Goal: Task Accomplishment & Management: Use online tool/utility

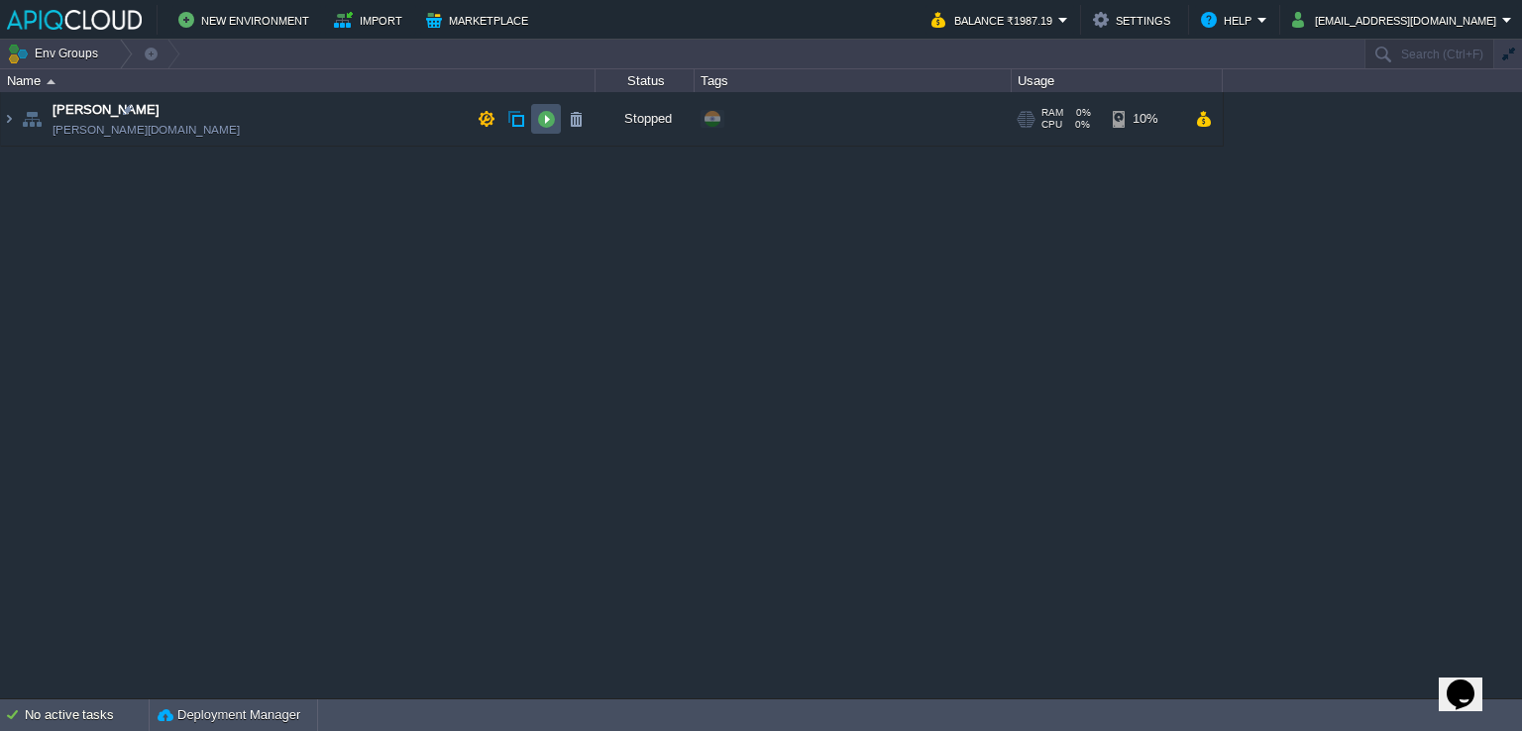
click at [547, 120] on button "button" at bounding box center [546, 119] width 18 height 18
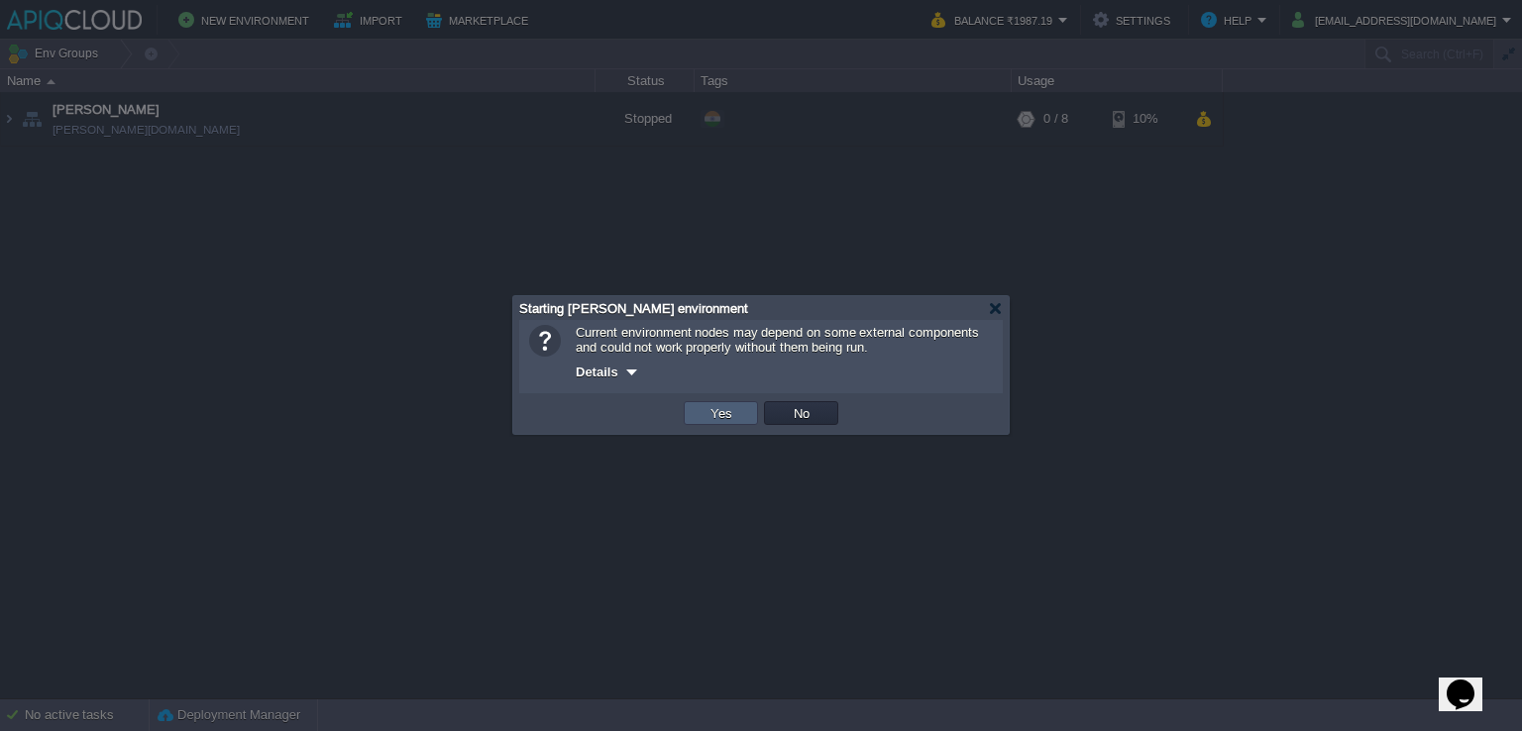
click at [744, 412] on td "Yes" at bounding box center [721, 413] width 74 height 24
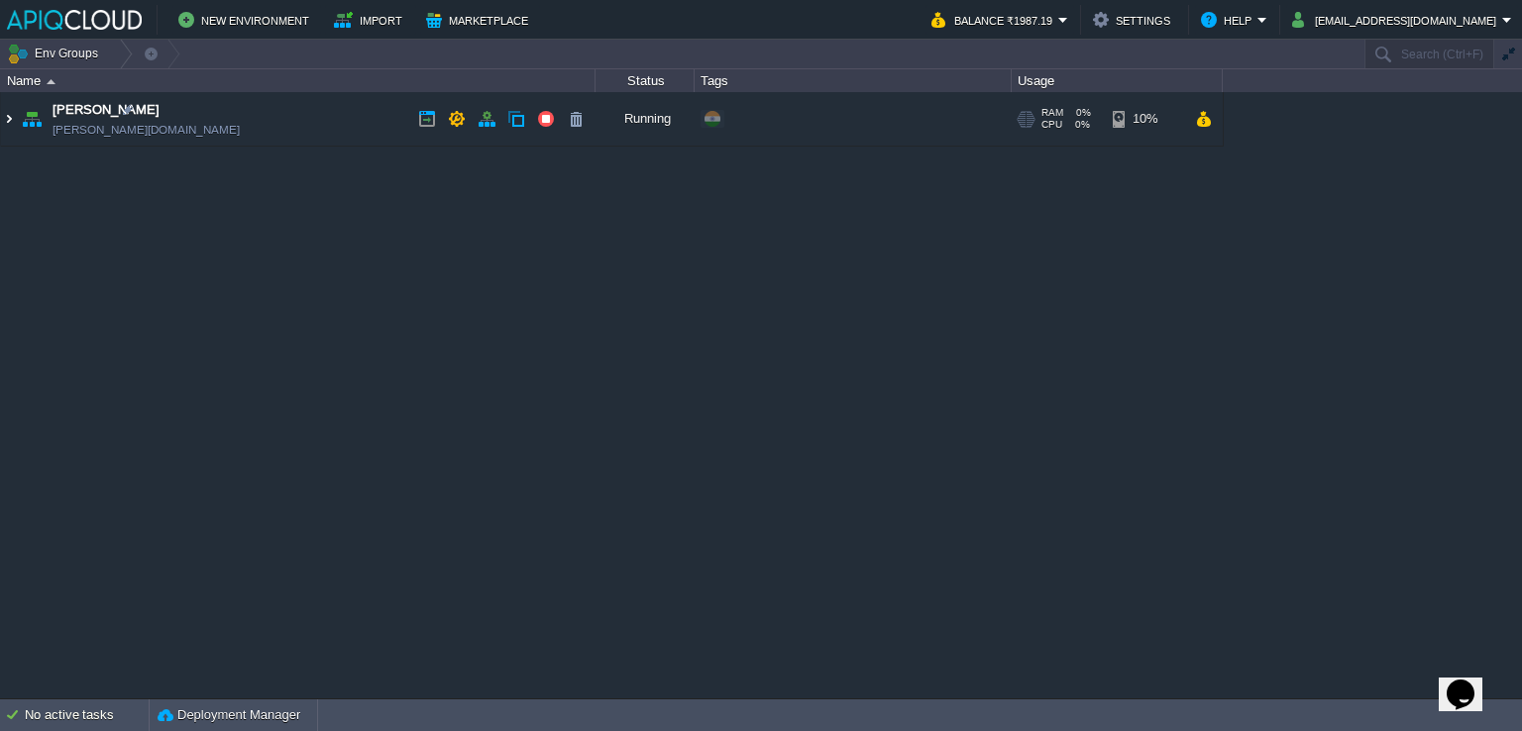
click at [6, 112] on img at bounding box center [9, 119] width 16 height 54
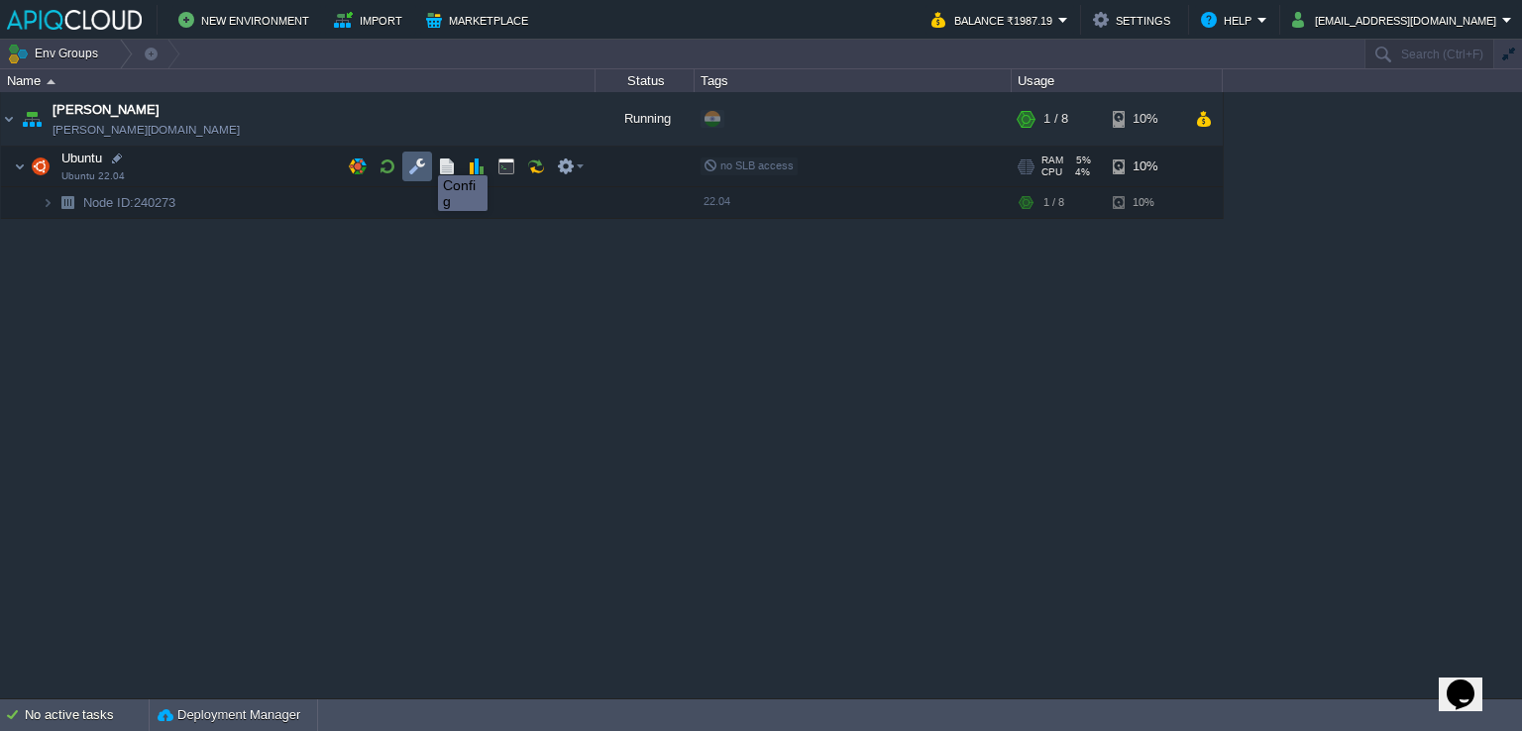
click at [423, 158] on button "button" at bounding box center [417, 167] width 18 height 18
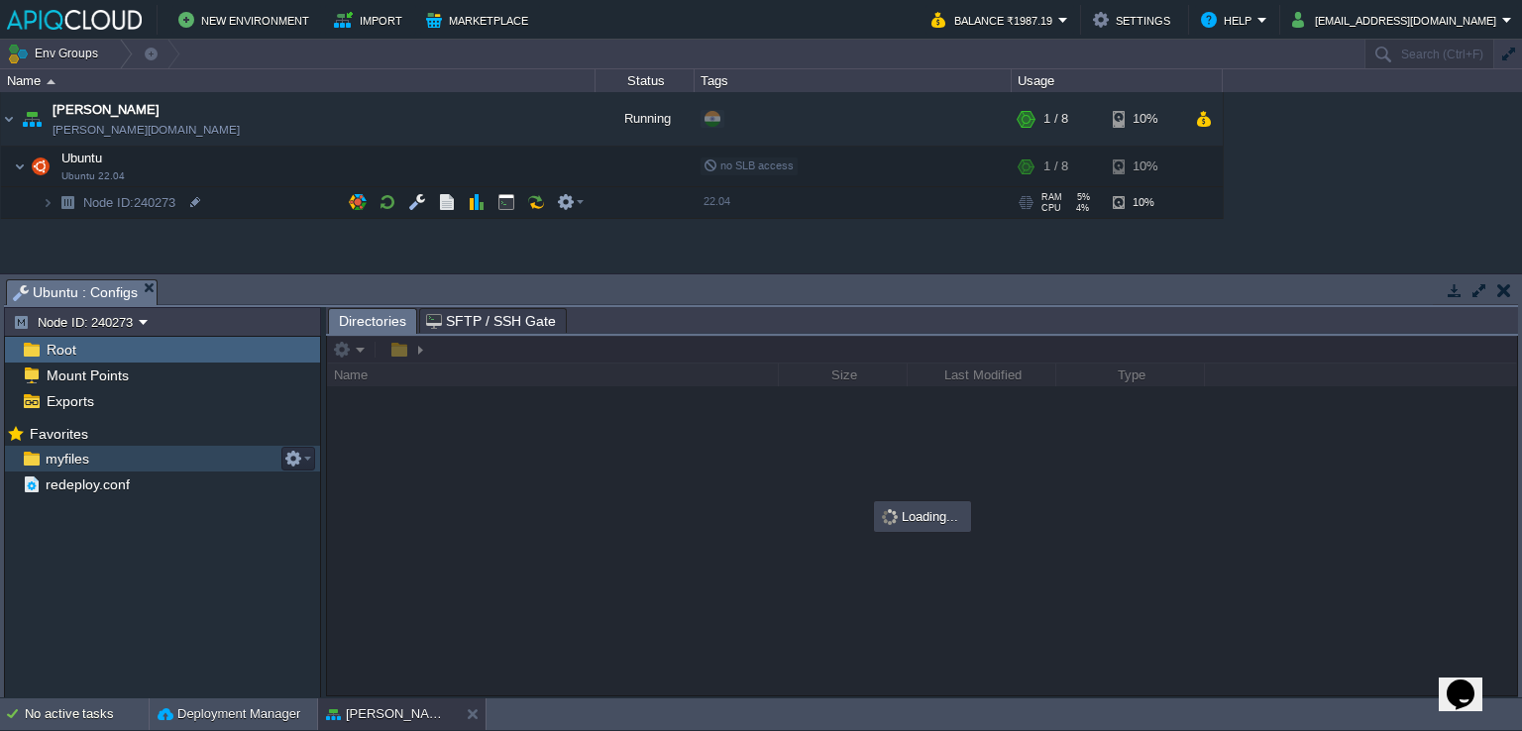
click at [70, 461] on span "myfiles" at bounding box center [67, 459] width 51 height 18
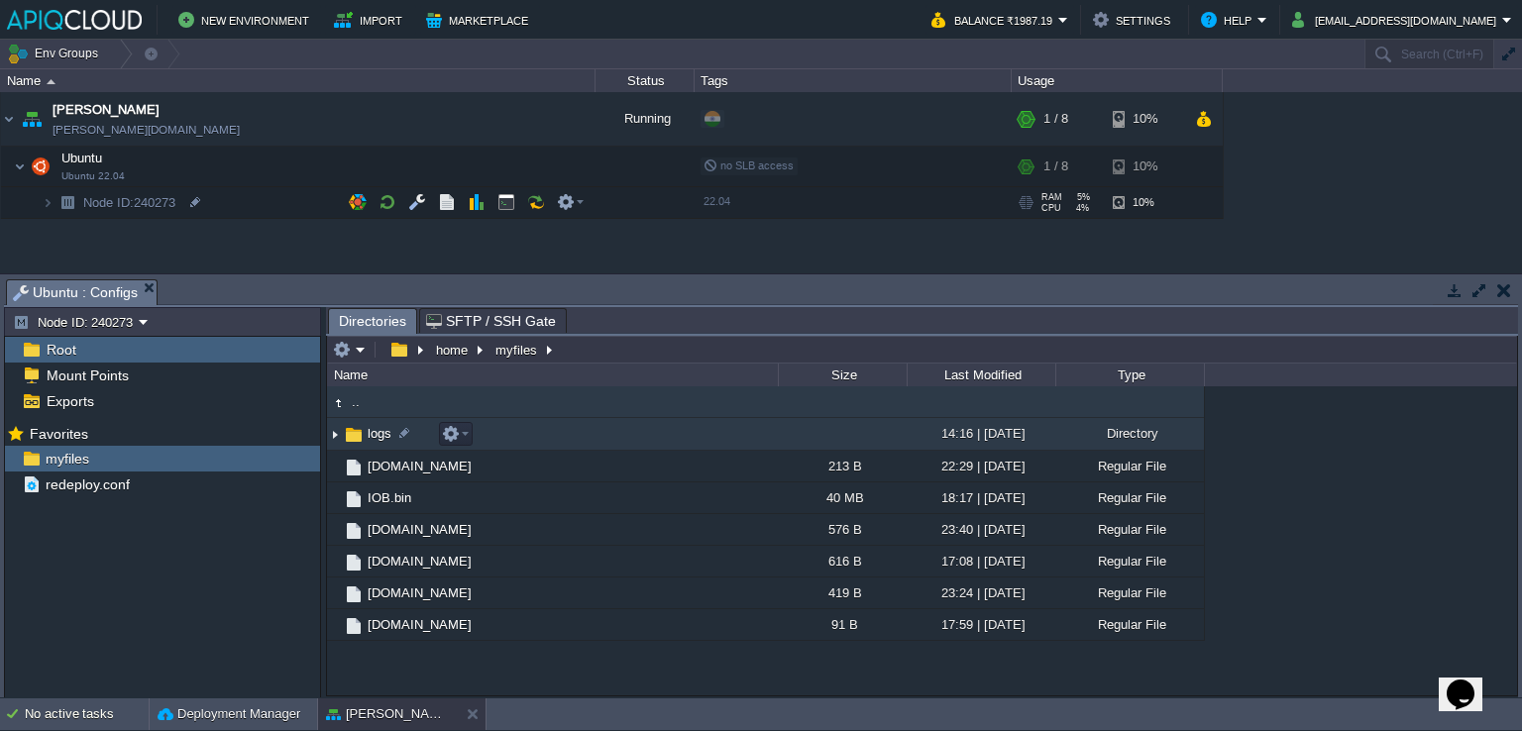
click at [335, 432] on img at bounding box center [335, 434] width 16 height 31
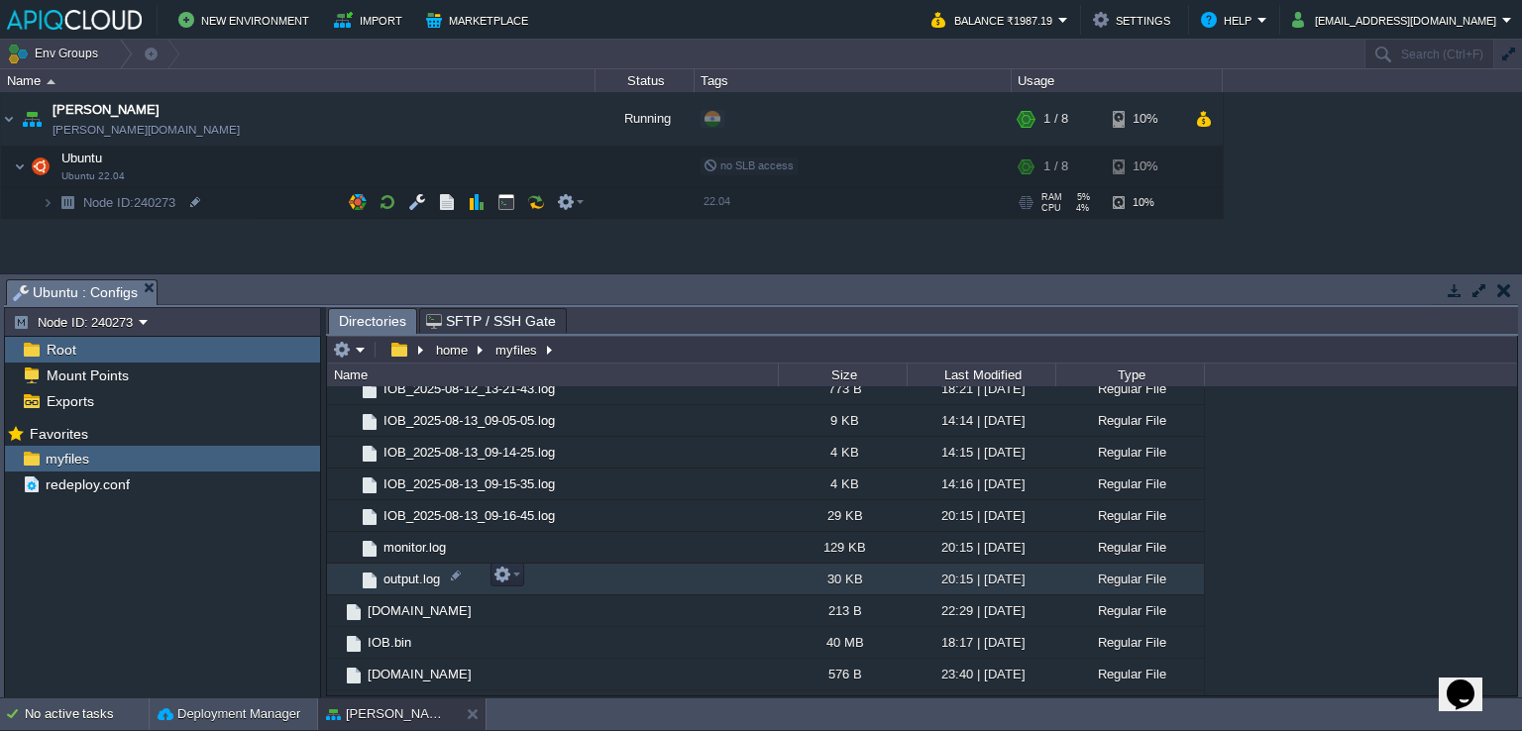
scroll to position [481, 0]
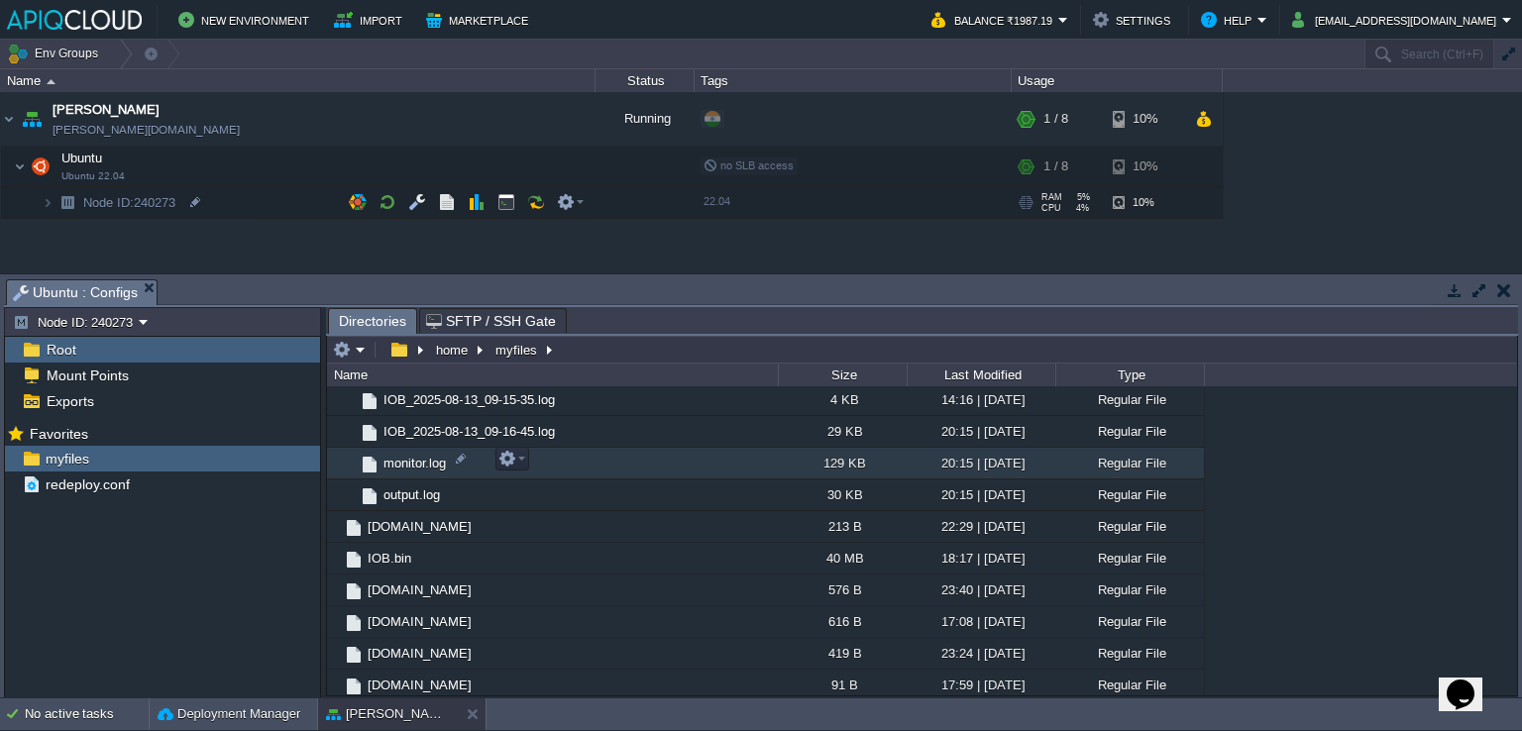
click at [417, 458] on span "monitor.log" at bounding box center [415, 463] width 68 height 17
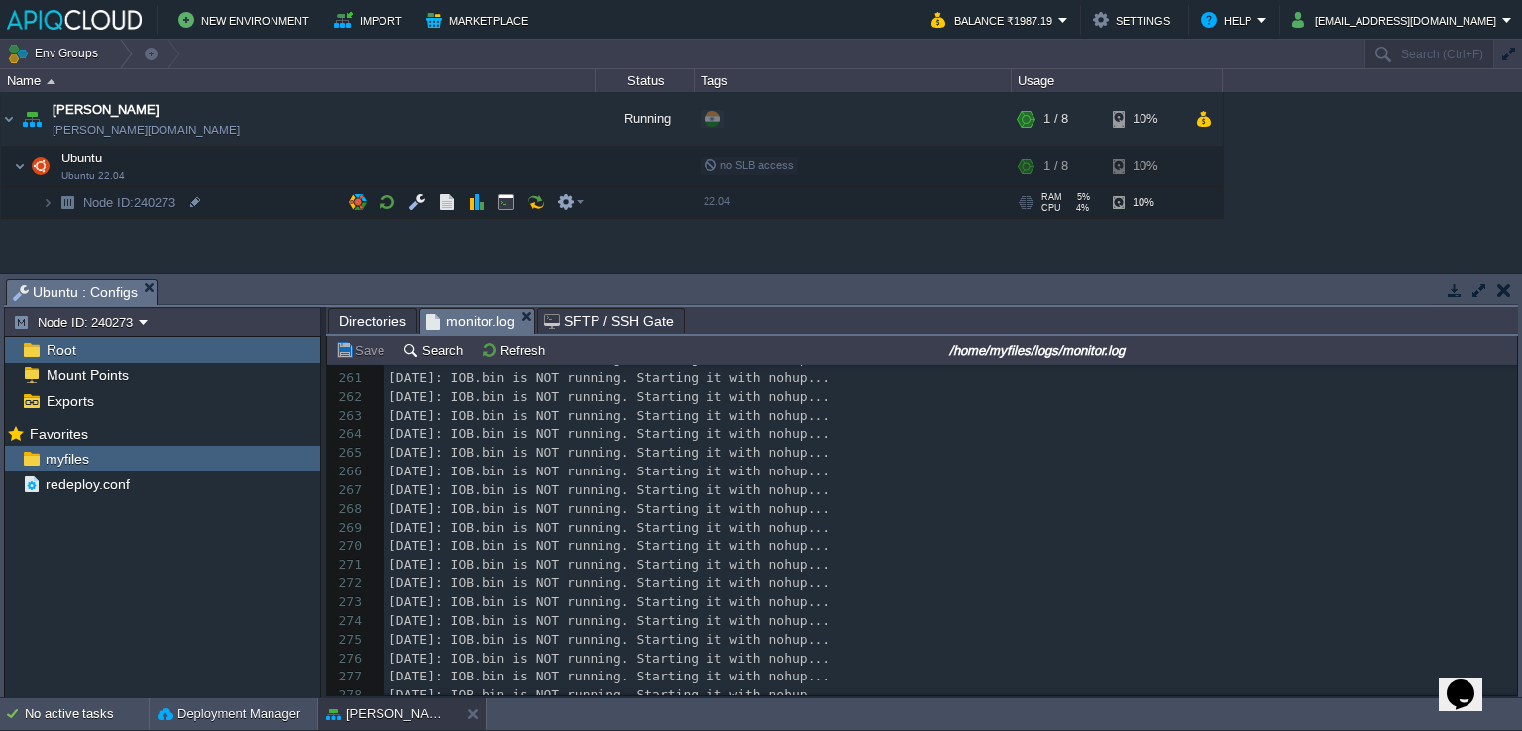
scroll to position [0, 0]
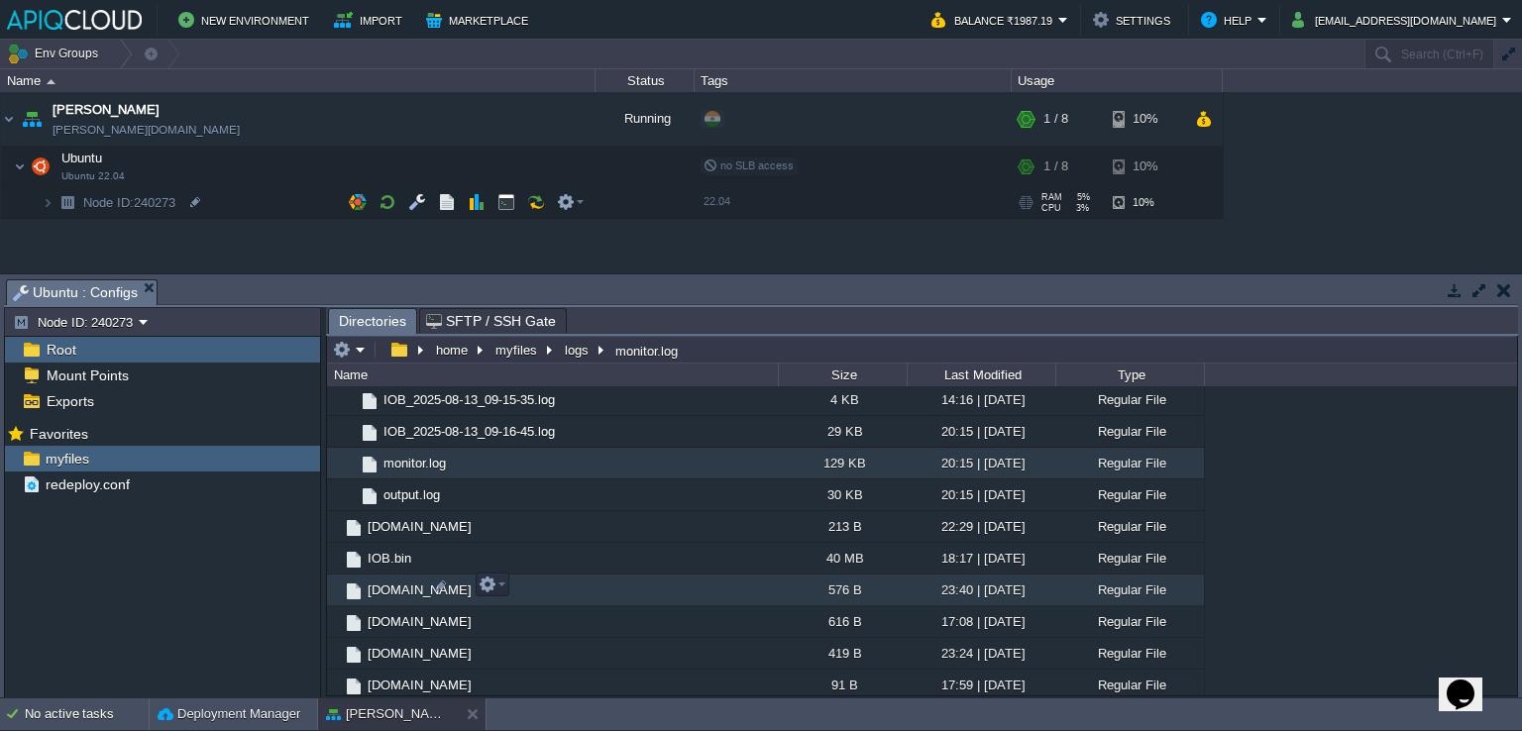
click at [412, 592] on span "[DOMAIN_NAME]" at bounding box center [420, 590] width 110 height 17
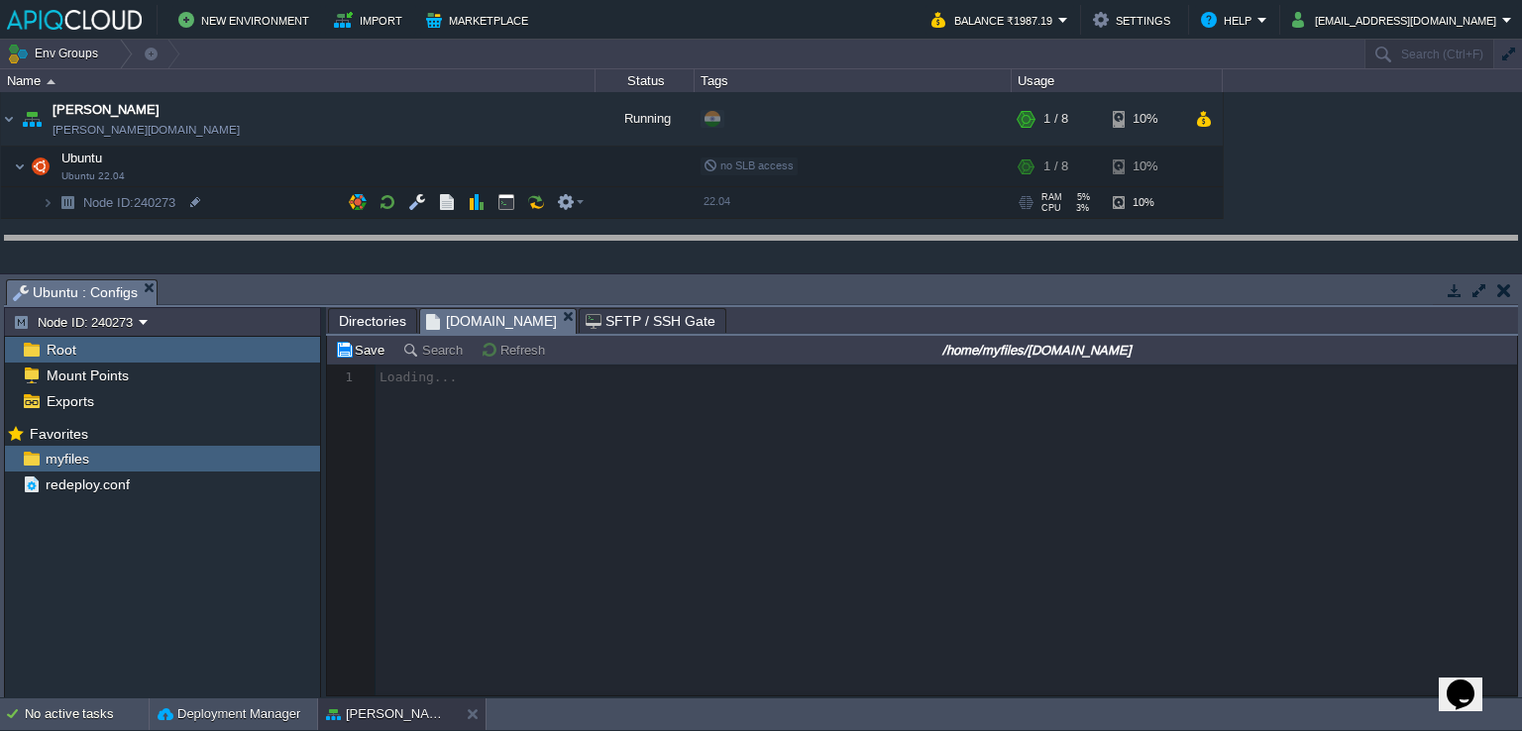
drag, startPoint x: 701, startPoint y: 304, endPoint x: 706, endPoint y: 261, distance: 43.9
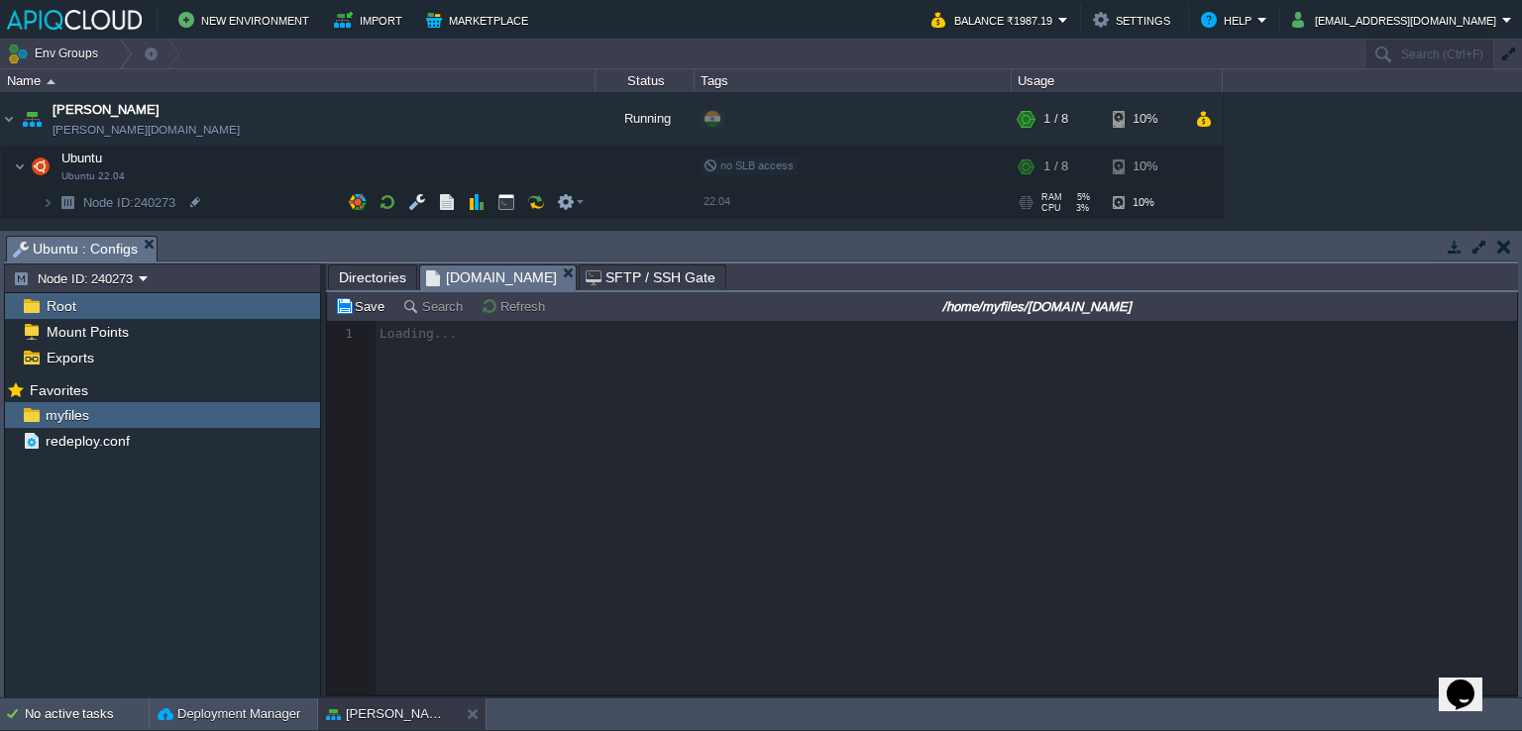
scroll to position [6, 0]
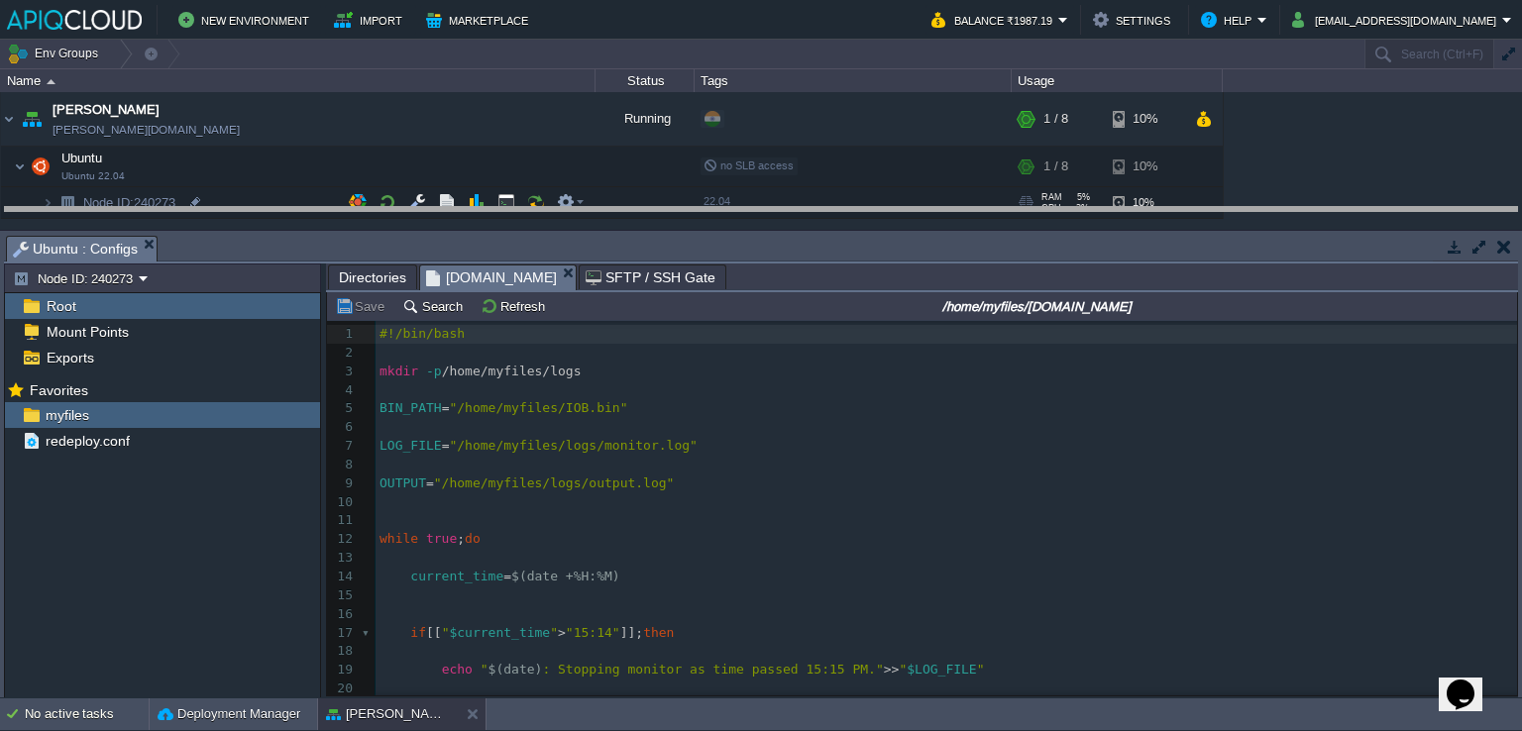
drag, startPoint x: 714, startPoint y: 261, endPoint x: 725, endPoint y: 232, distance: 31.1
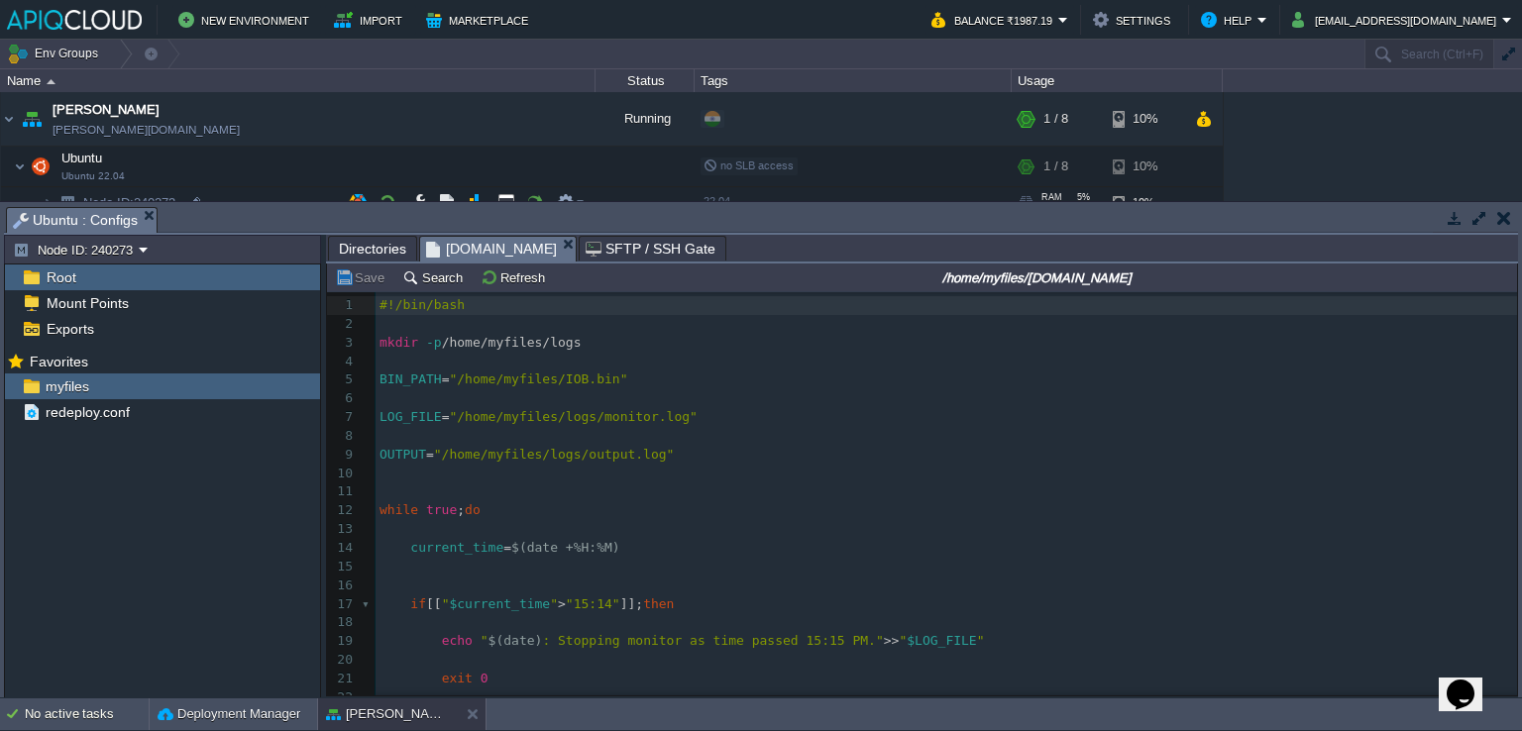
click at [728, 203] on div "Tasks Activity Log Archive Git / SVN Ubuntu : Configs Node ID: 240273 Root Moun…" at bounding box center [761, 449] width 1522 height 495
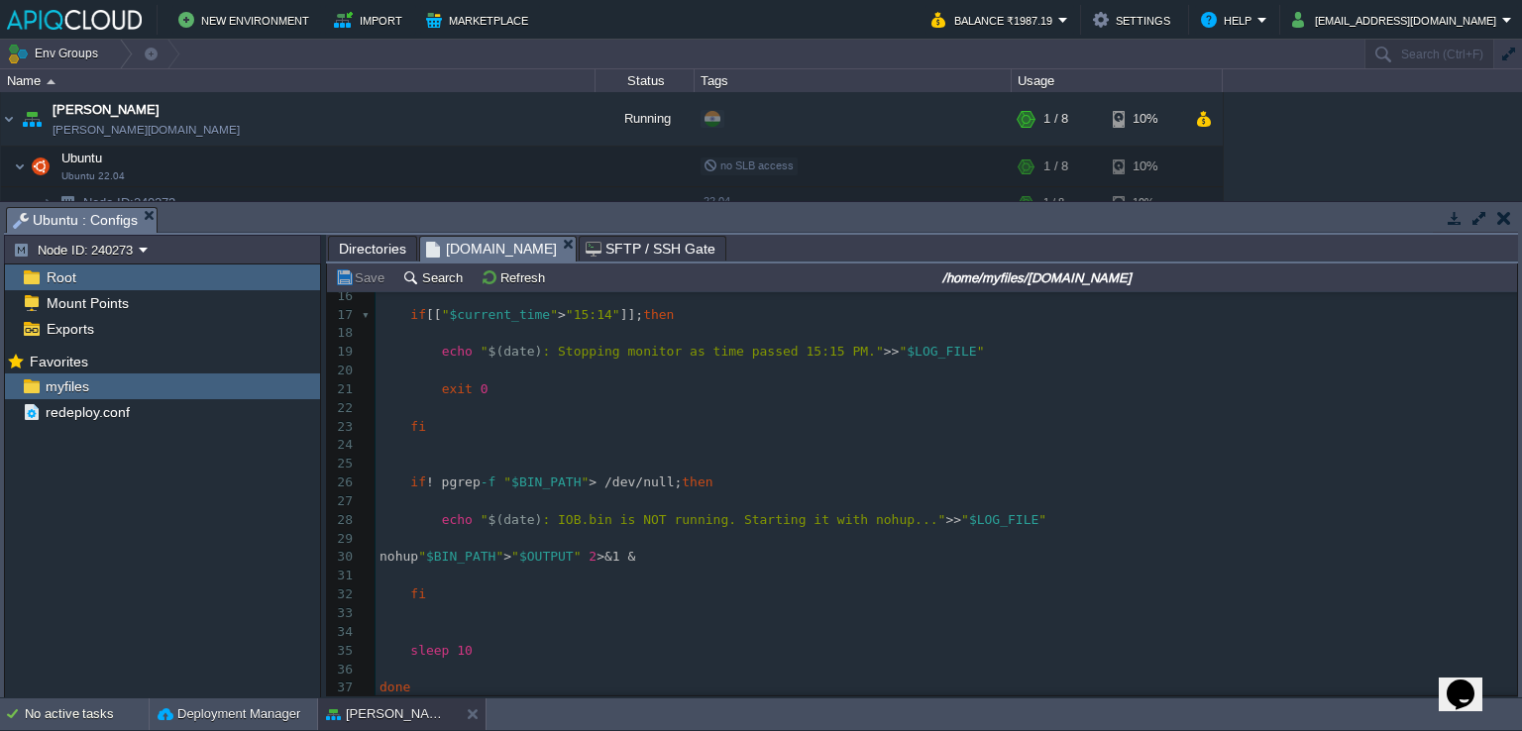
scroll to position [408, 0]
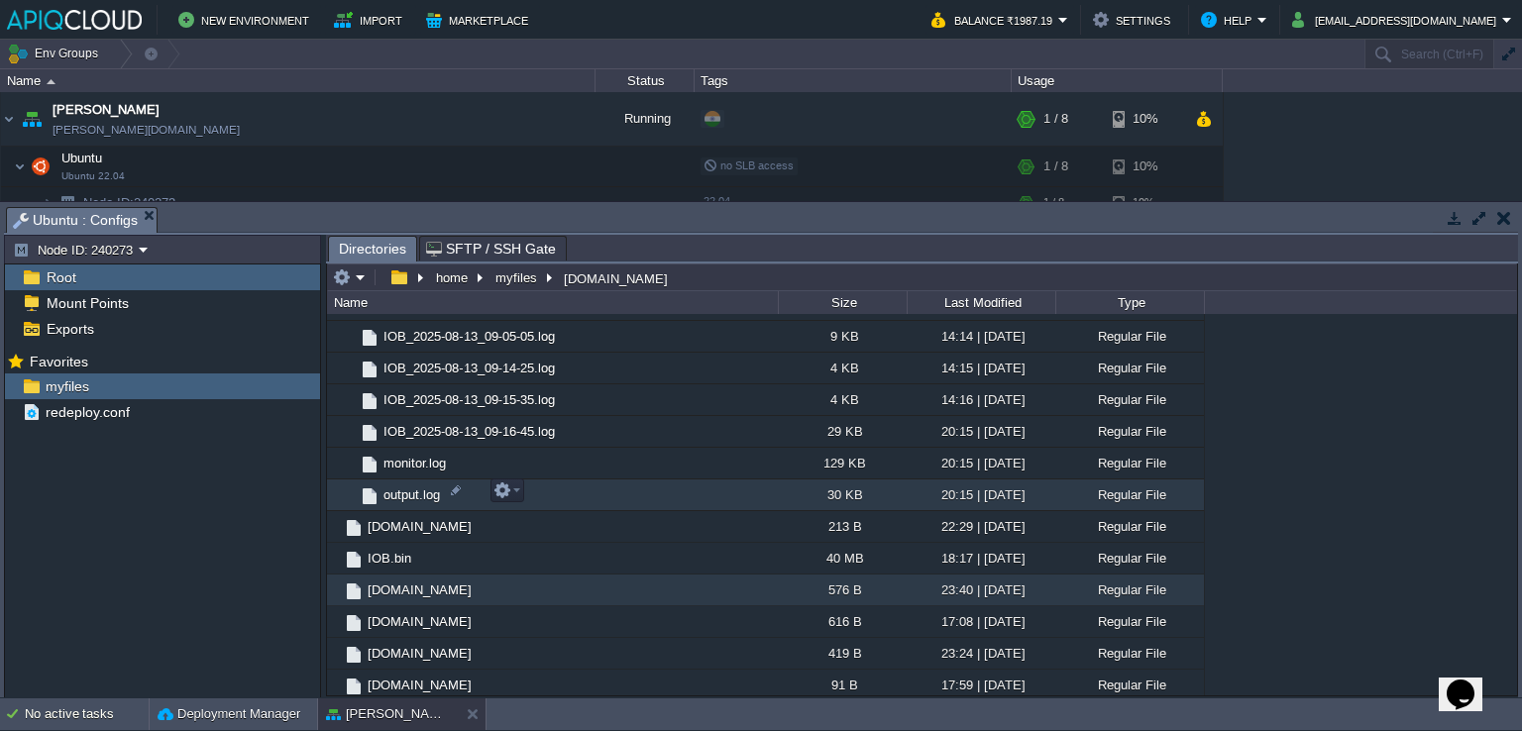
click at [425, 495] on span "output.log" at bounding box center [412, 495] width 62 height 17
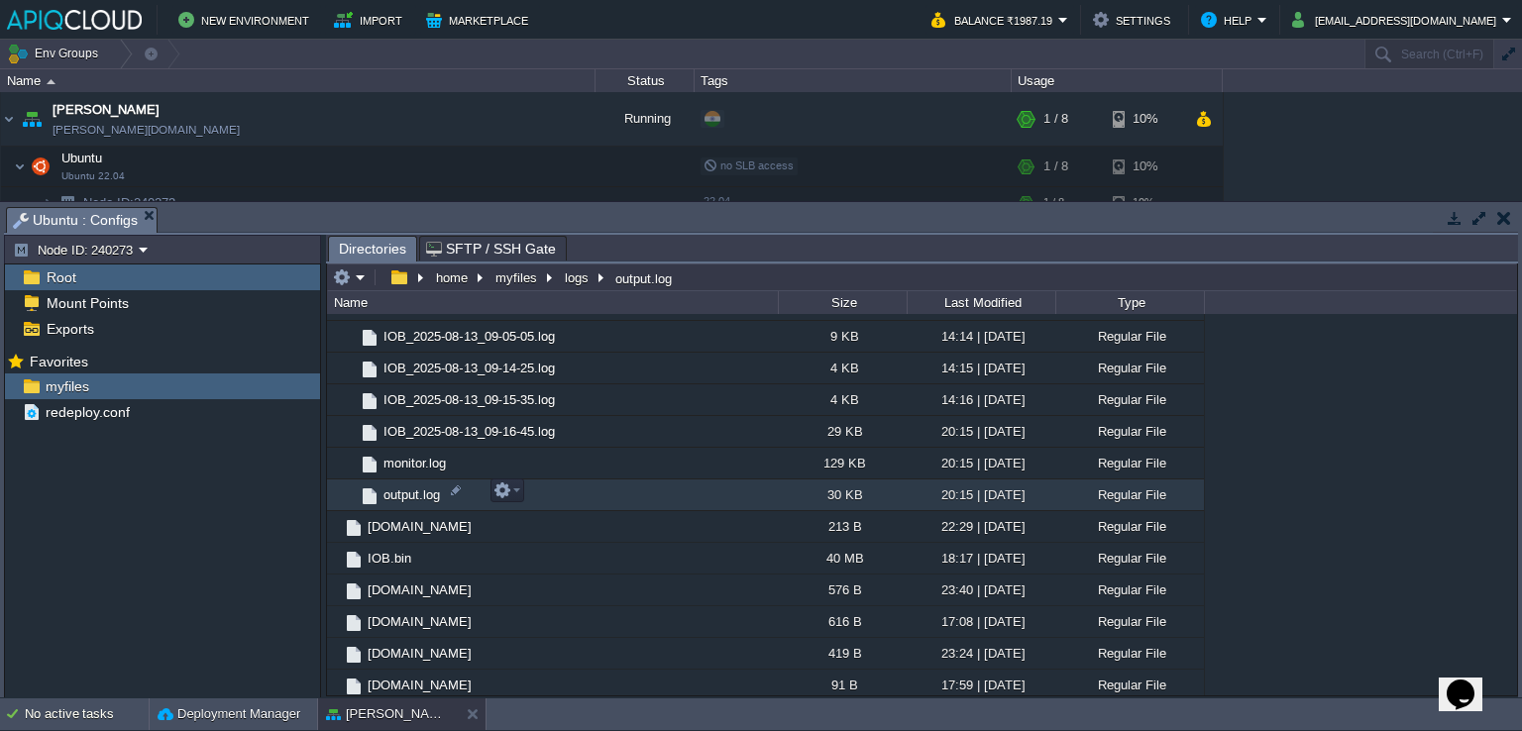
click at [425, 495] on span "output.log" at bounding box center [412, 495] width 62 height 17
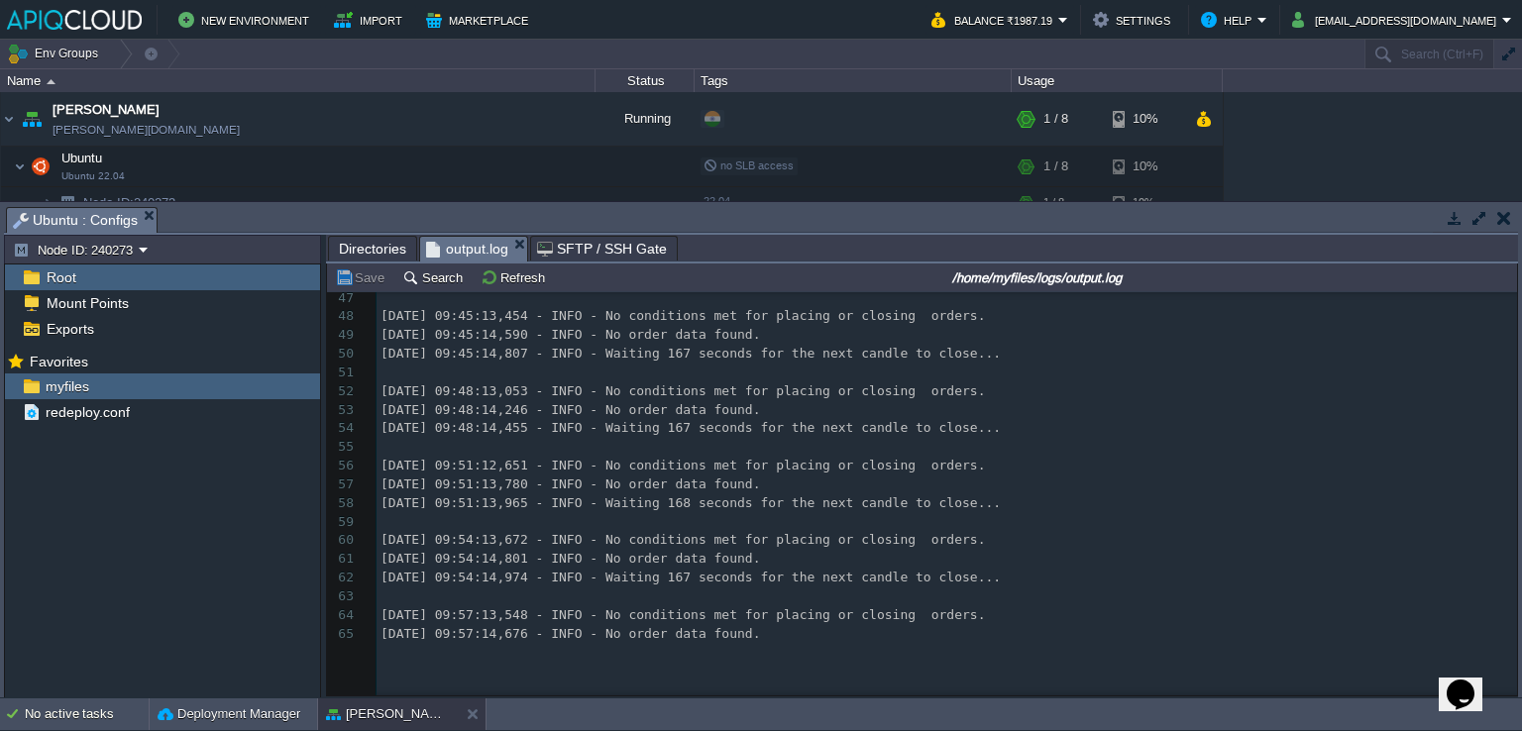
scroll to position [1486, 0]
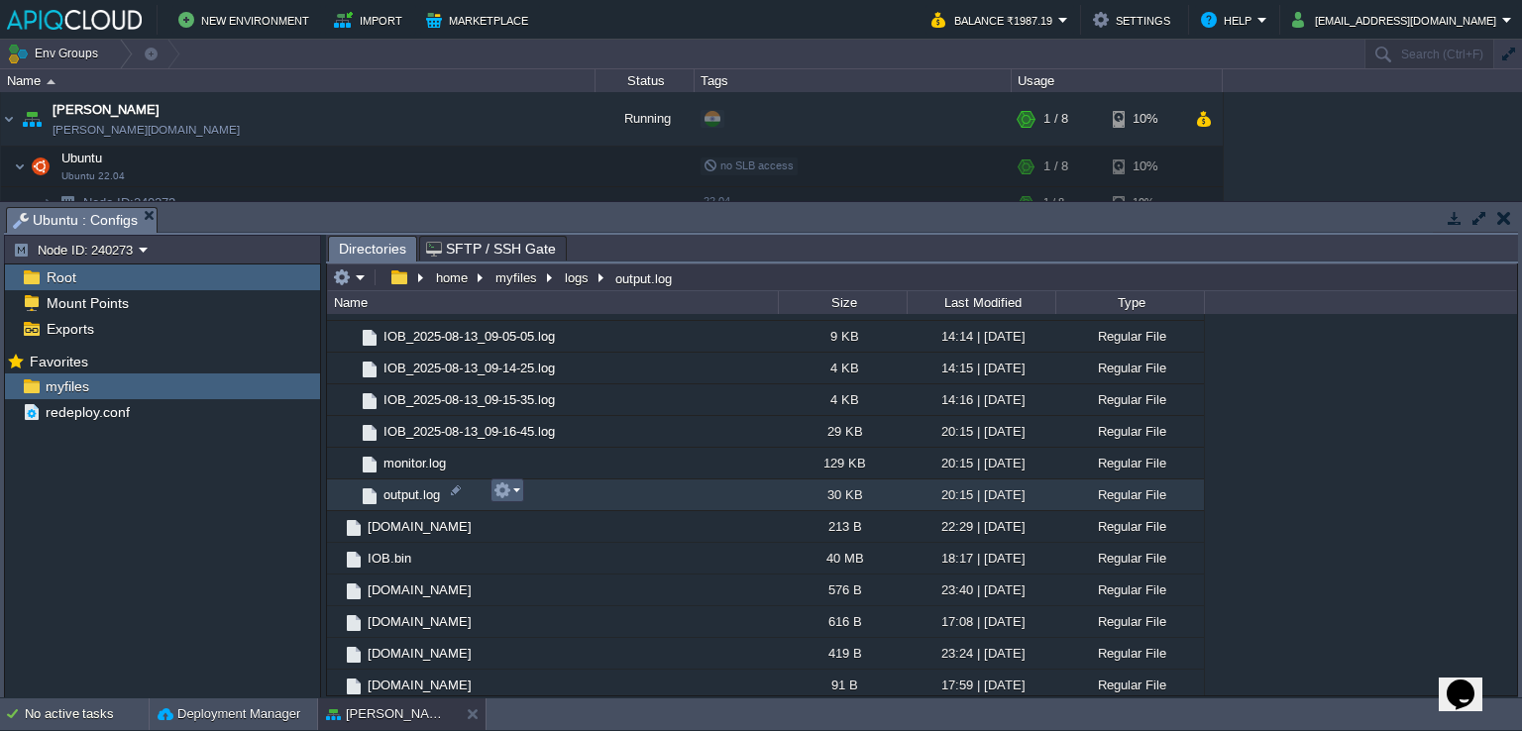
click at [511, 489] on em at bounding box center [507, 491] width 27 height 18
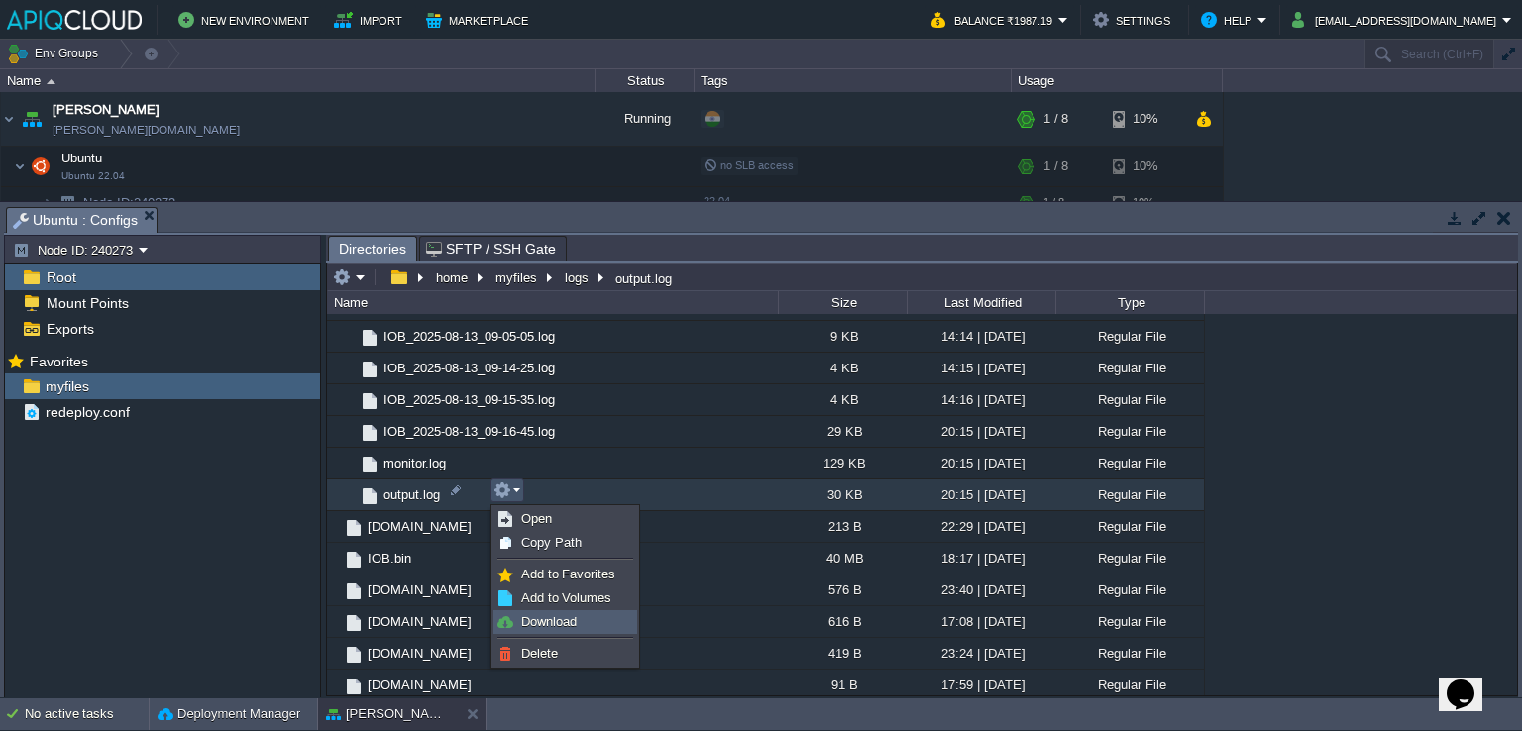
click at [564, 622] on span "Download" at bounding box center [548, 621] width 55 height 15
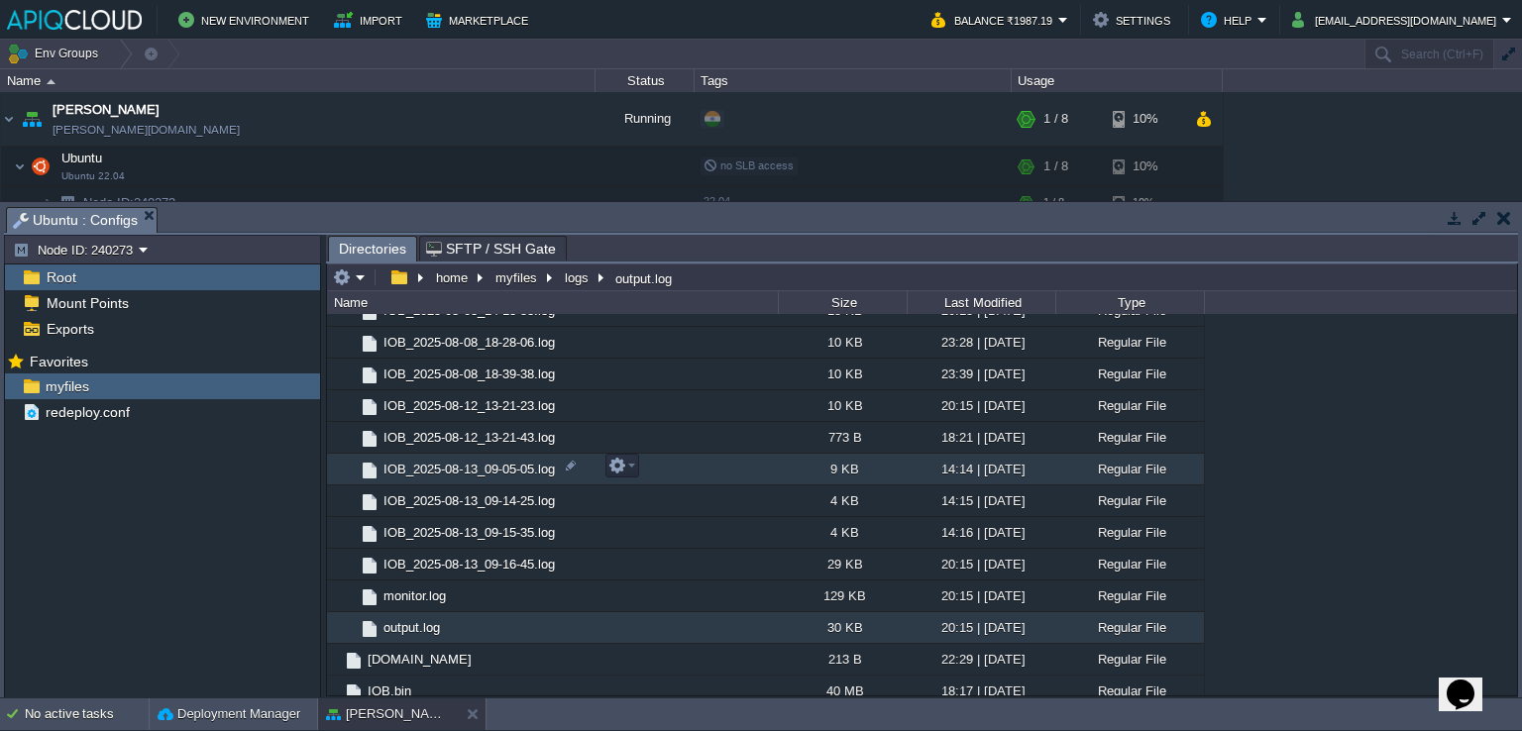
scroll to position [408, 0]
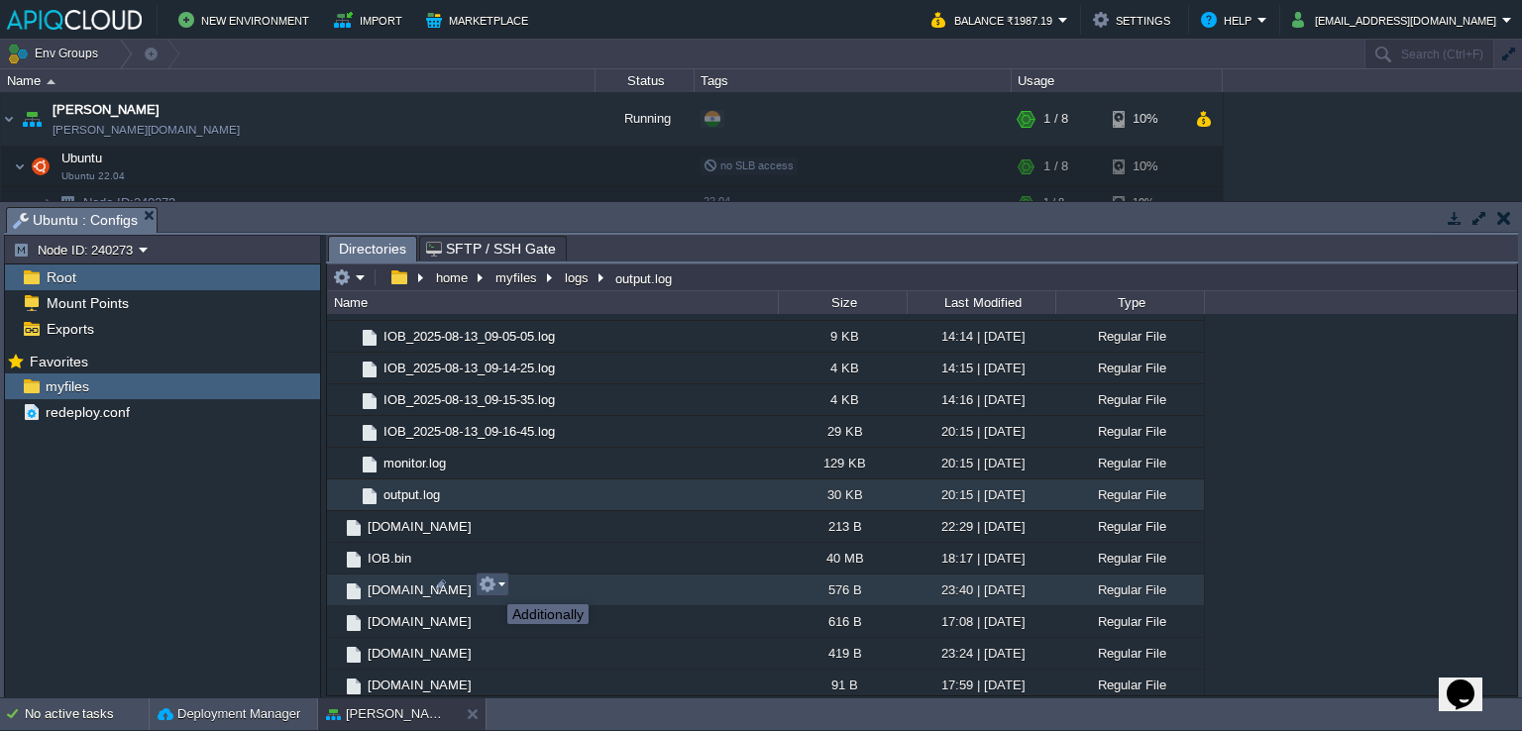
click at [493, 587] on button "button" at bounding box center [488, 585] width 18 height 18
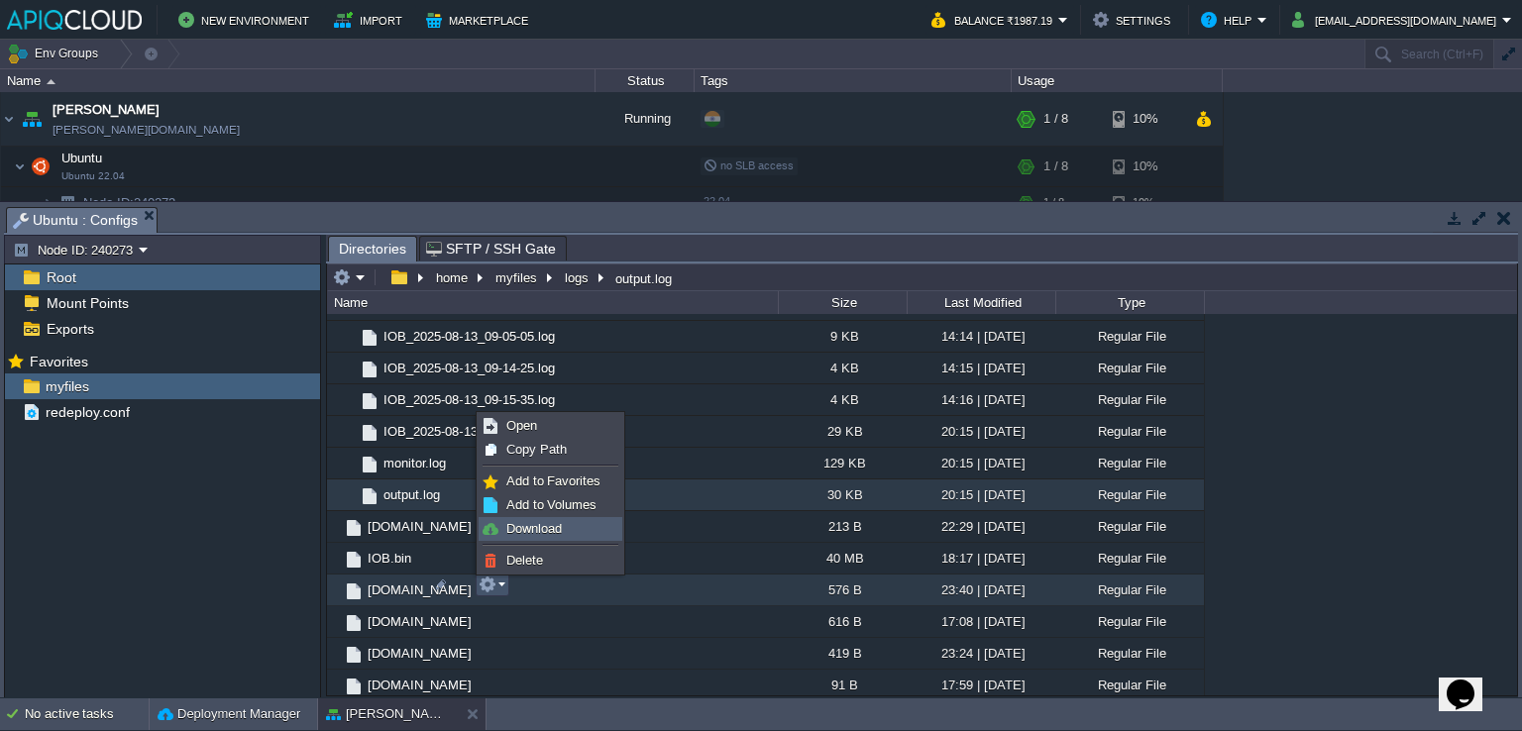
click at [527, 521] on span "Download" at bounding box center [533, 528] width 55 height 15
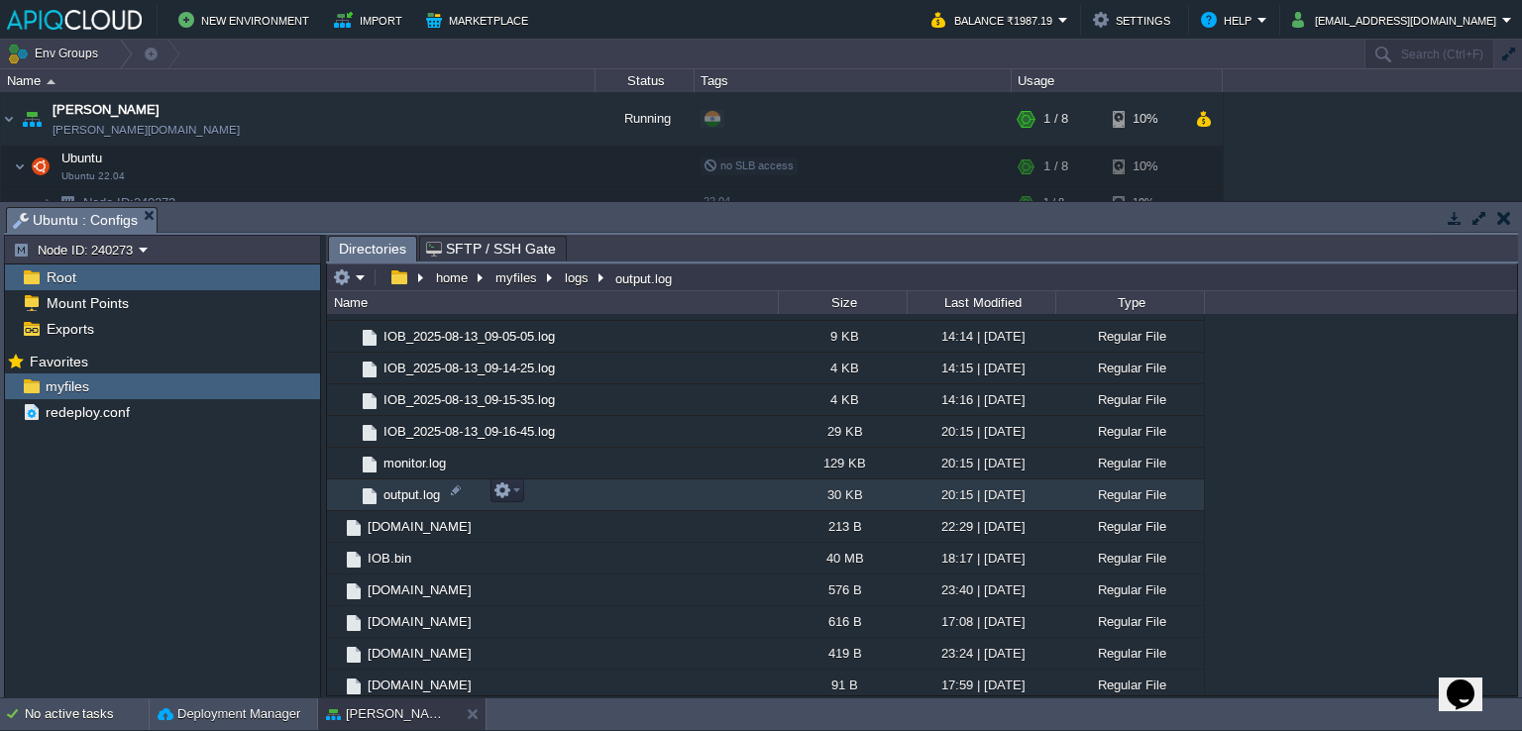
click at [412, 487] on span "output.log" at bounding box center [412, 495] width 62 height 17
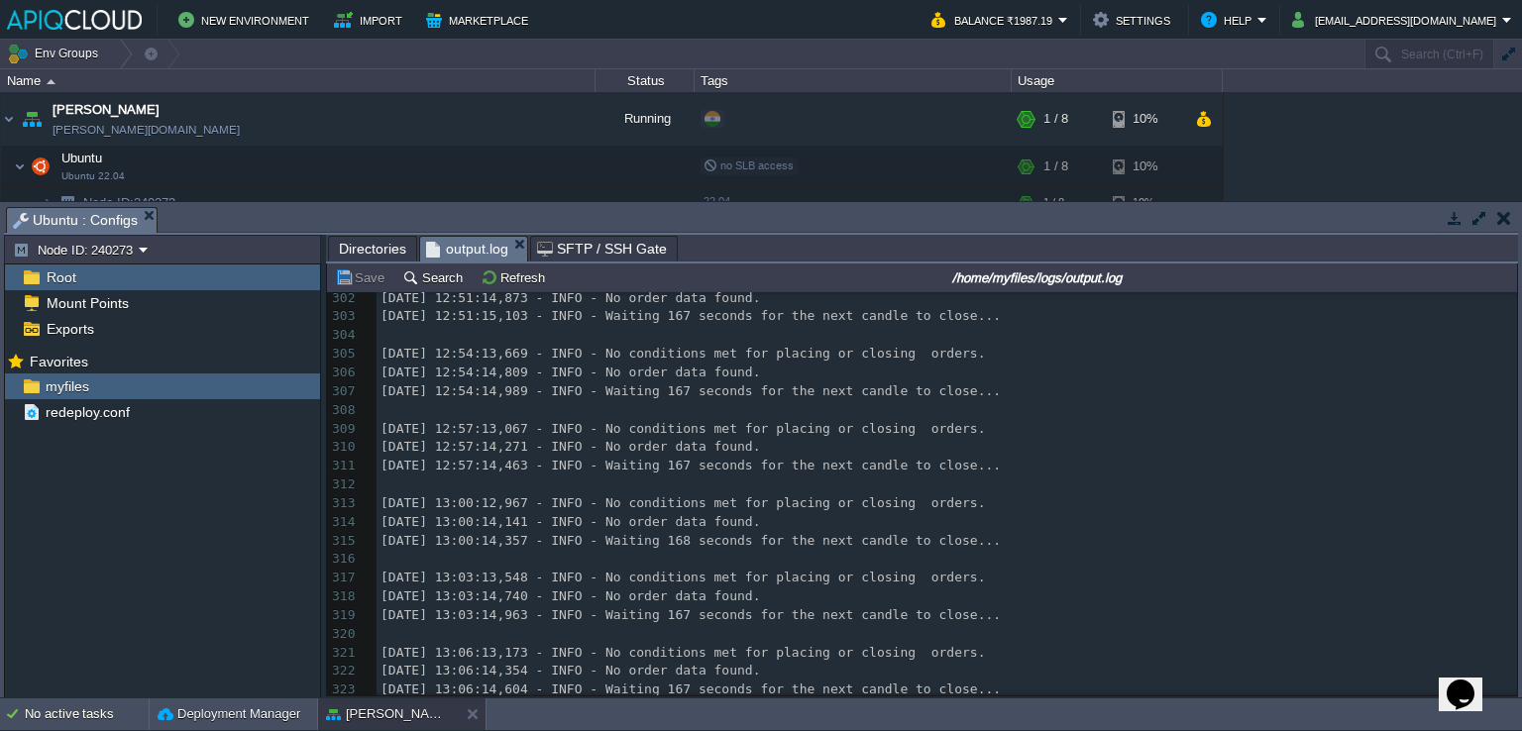
scroll to position [6321, 0]
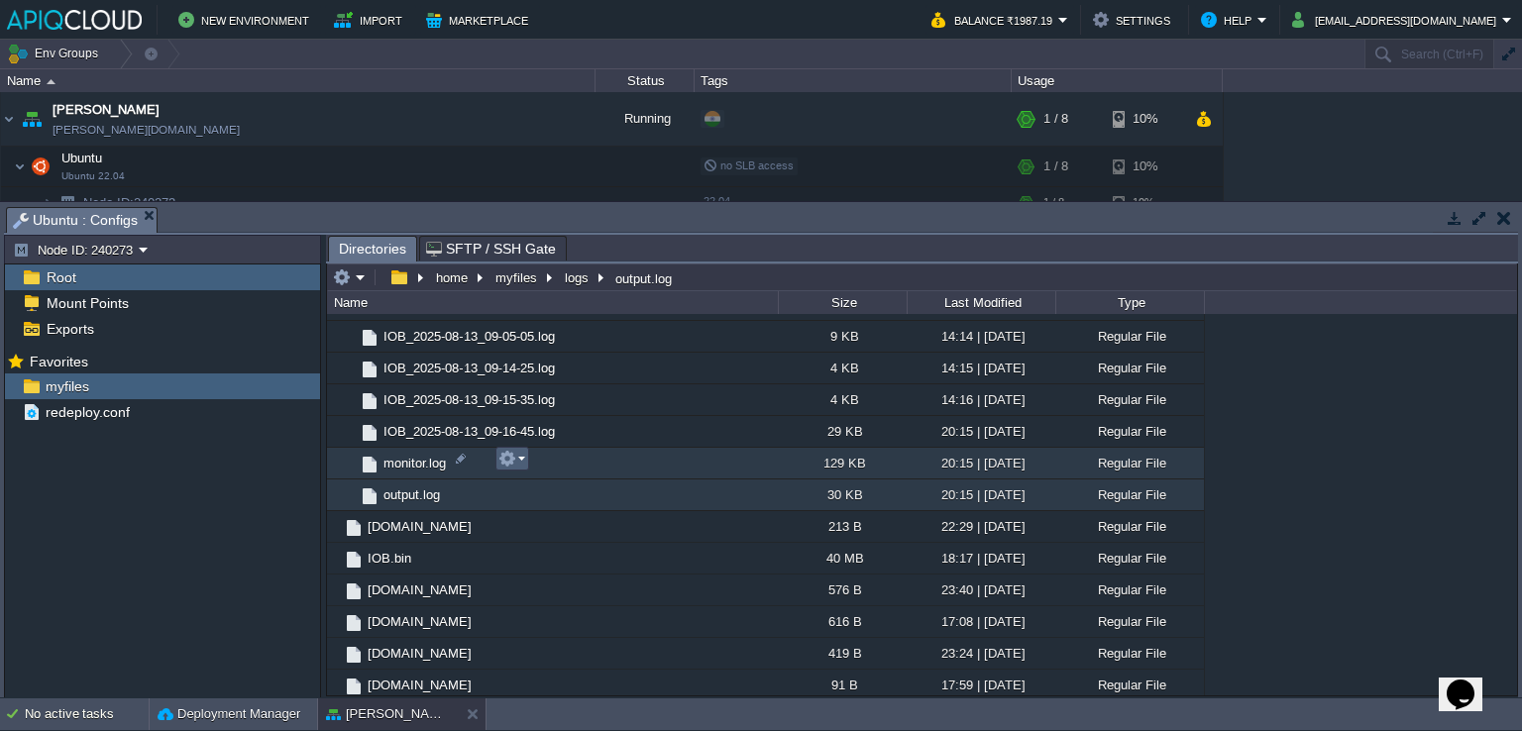
click at [506, 462] on button "button" at bounding box center [507, 459] width 18 height 18
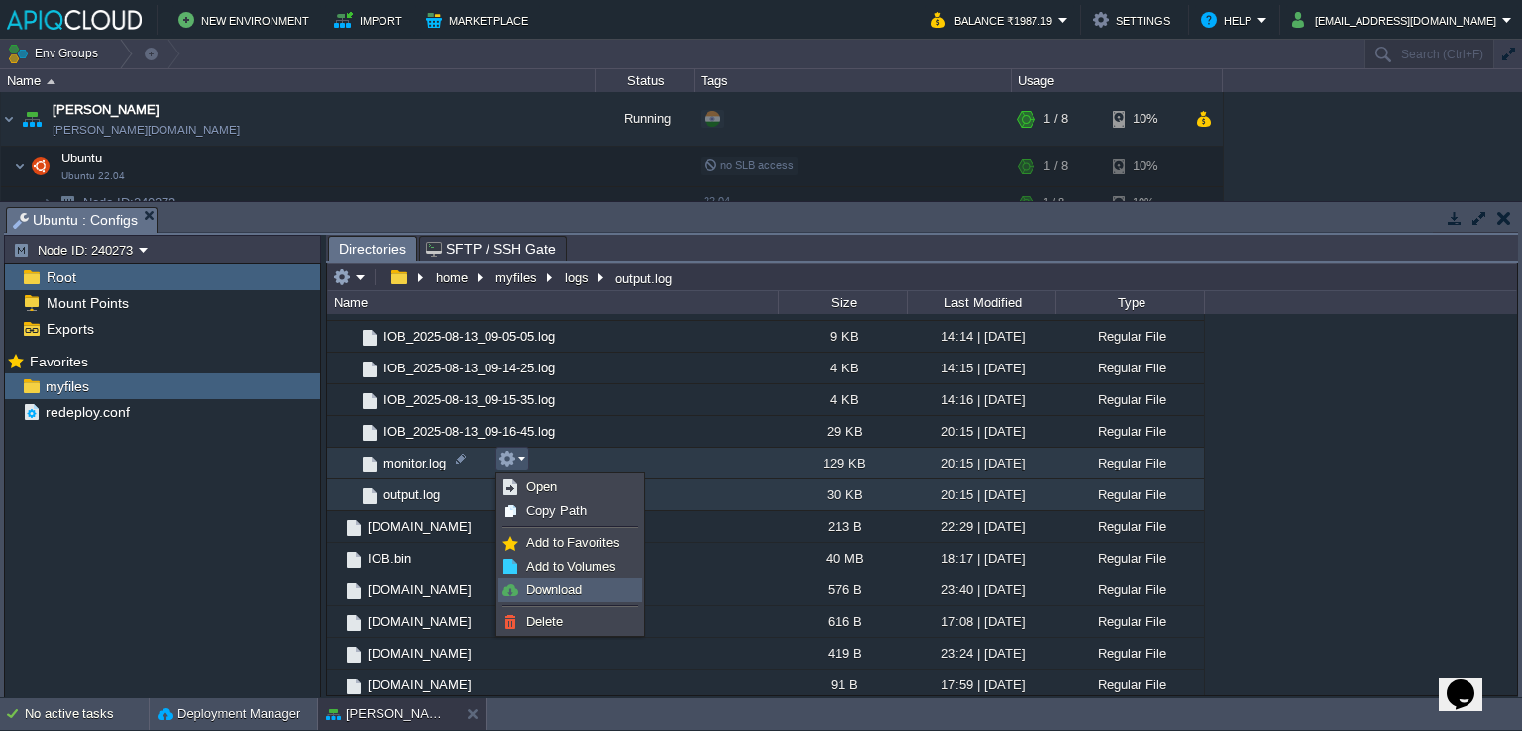
click at [562, 588] on span "Download" at bounding box center [553, 590] width 55 height 15
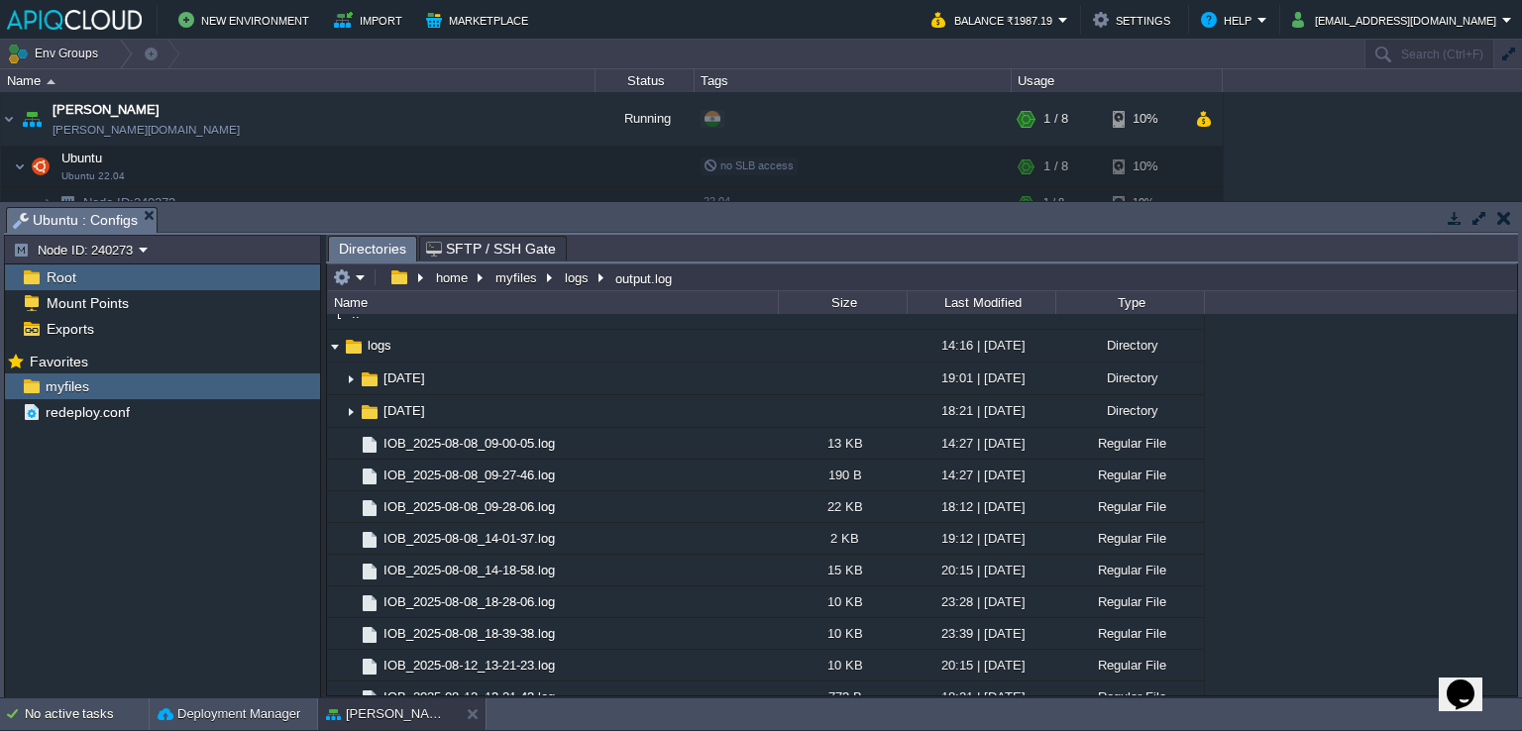
scroll to position [0, 0]
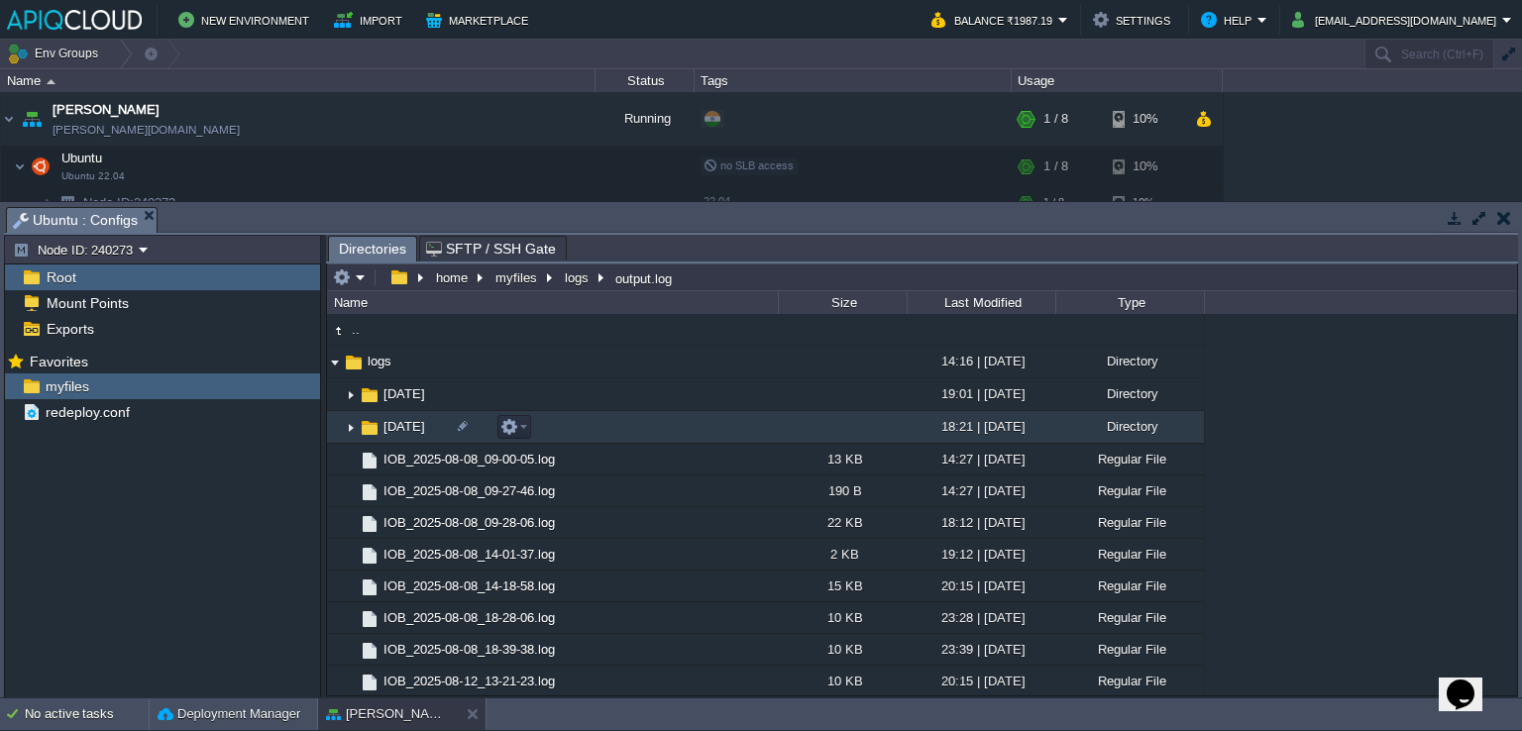
click at [351, 433] on img at bounding box center [351, 427] width 16 height 31
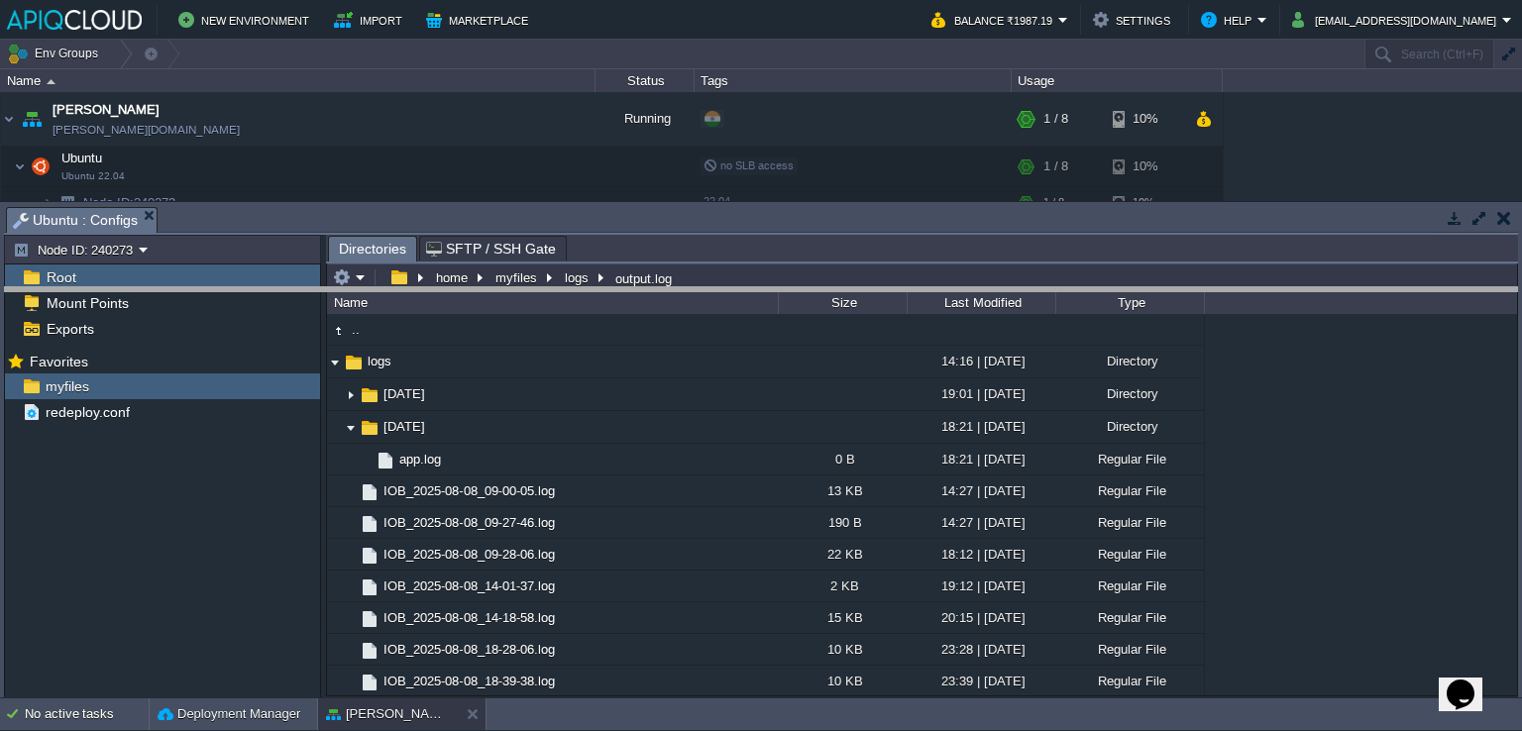
drag, startPoint x: 765, startPoint y: 208, endPoint x: 764, endPoint y: 288, distance: 80.3
click at [764, 288] on body "New Environment Import Marketplace Bonus ₹0.00 Upgrade Account Balance ₹1987.19…" at bounding box center [761, 365] width 1522 height 731
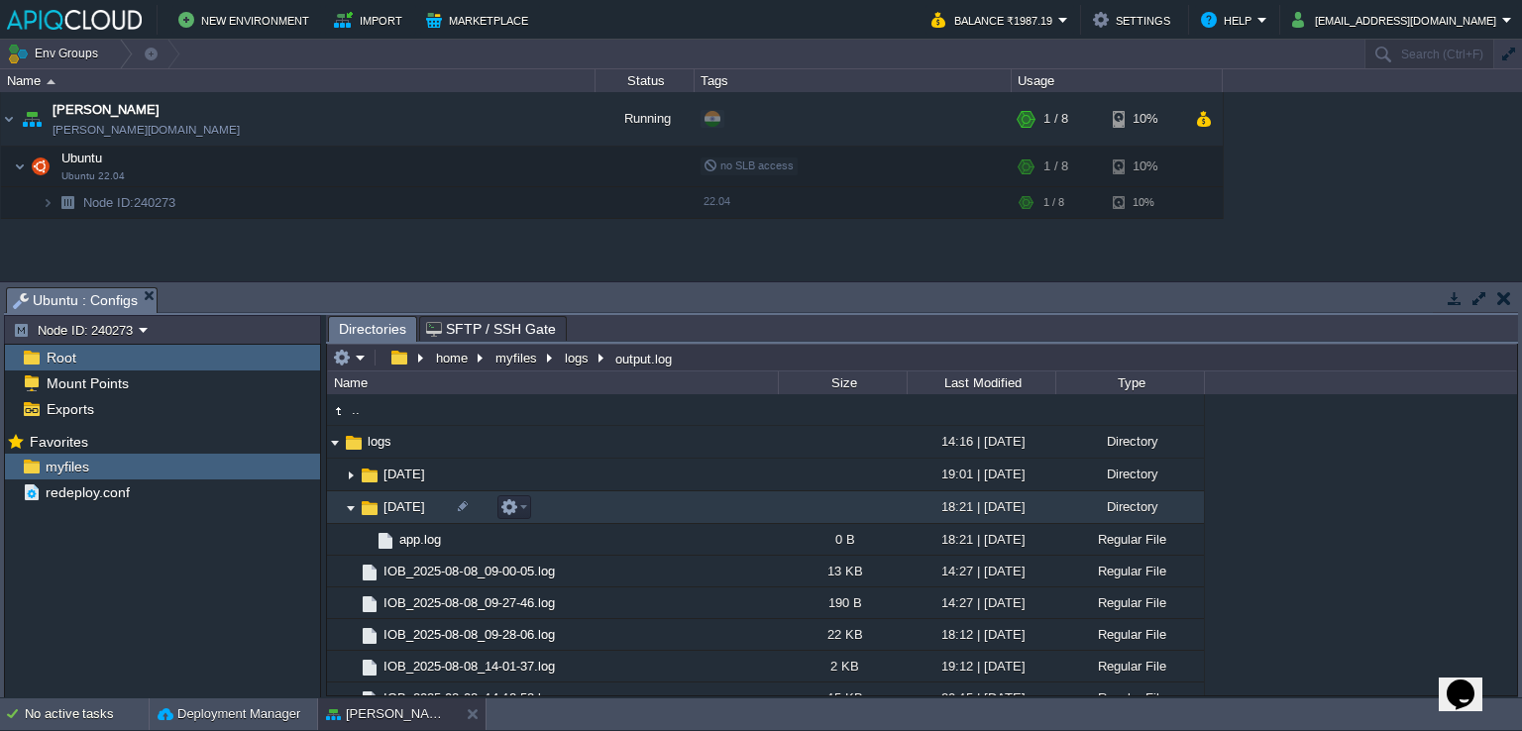
click at [349, 508] on img at bounding box center [351, 508] width 16 height 31
click at [348, 511] on img at bounding box center [351, 508] width 16 height 31
click at [355, 508] on img at bounding box center [351, 508] width 16 height 31
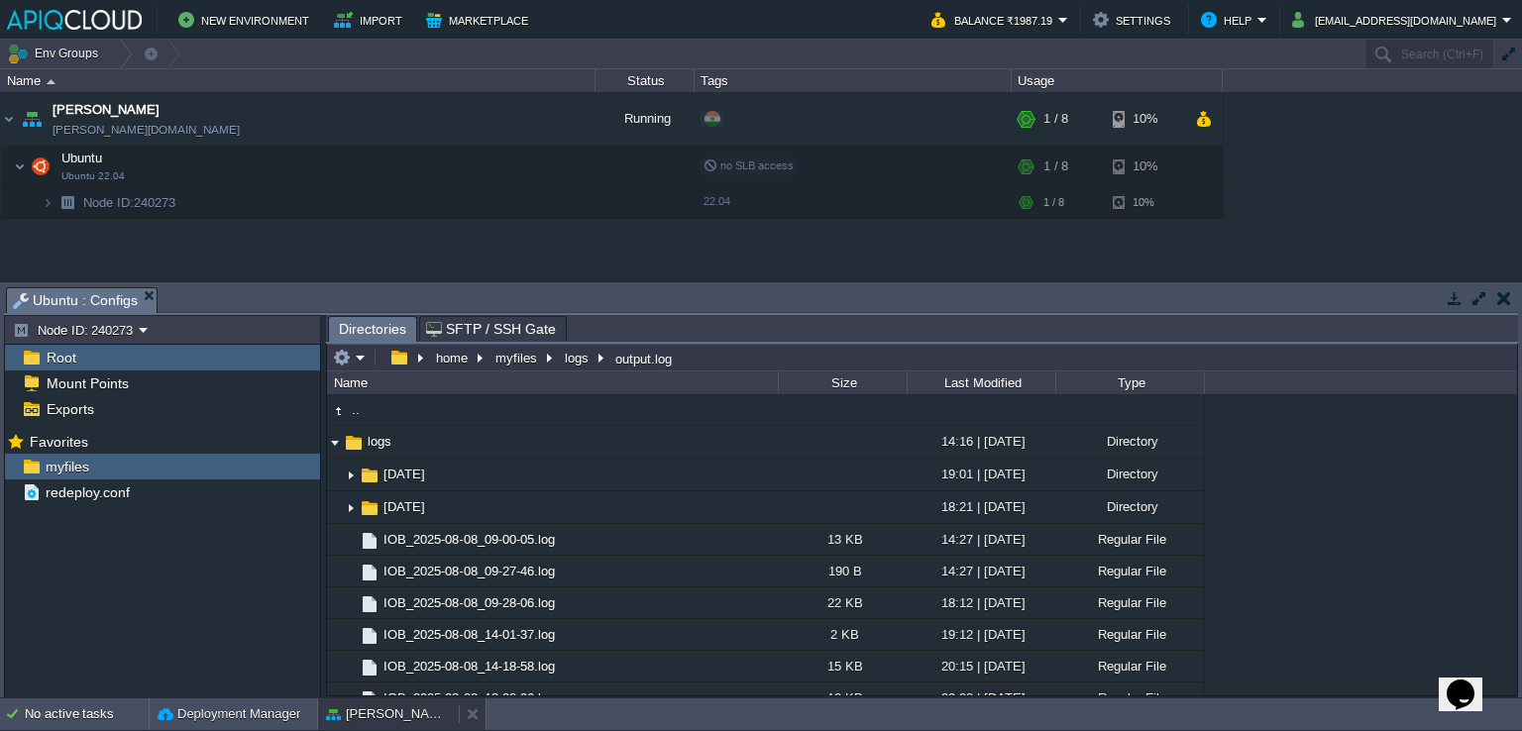
click at [392, 696] on button "[PERSON_NAME]" at bounding box center [388, 715] width 125 height 20
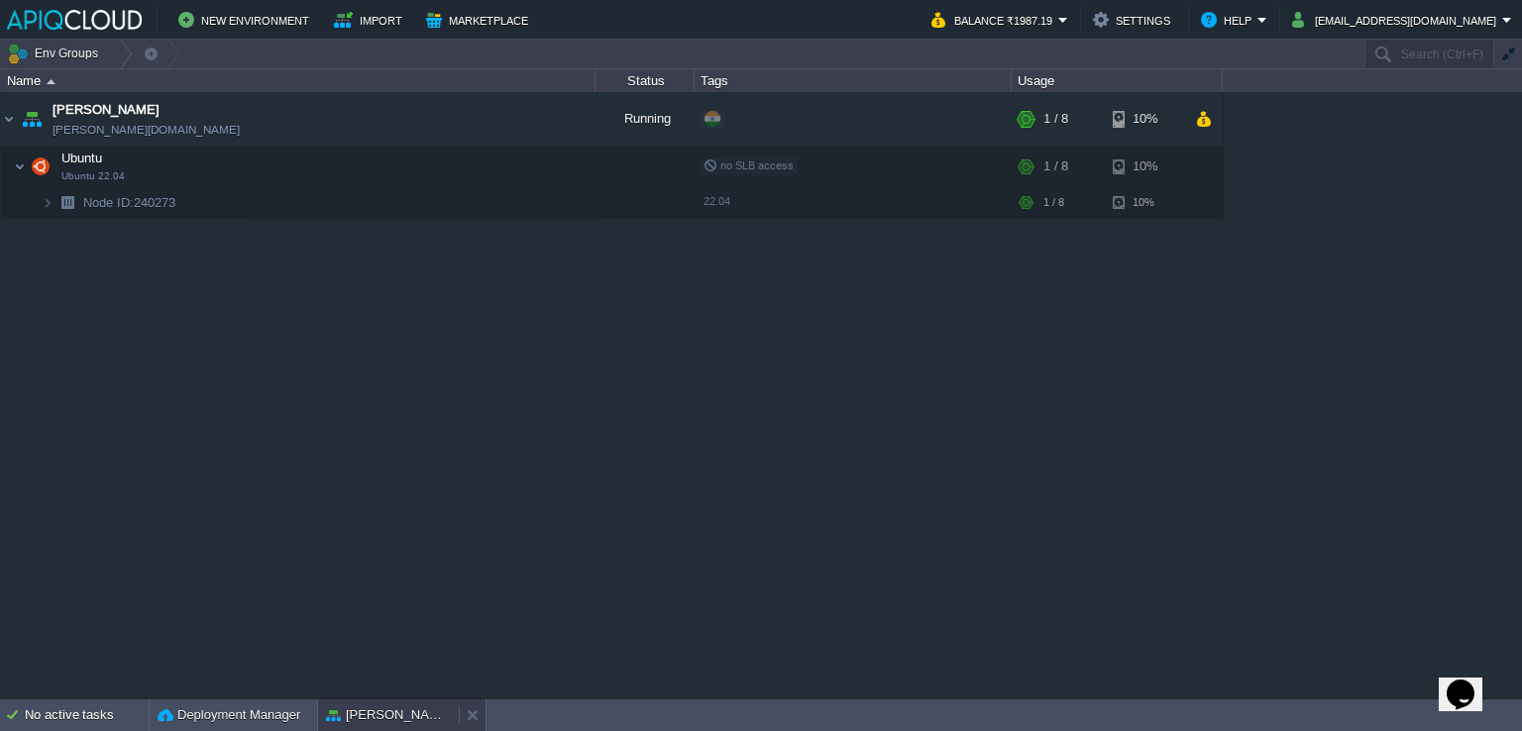
click at [392, 696] on button "[PERSON_NAME]" at bounding box center [388, 716] width 125 height 20
click at [506, 167] on button "button" at bounding box center [506, 167] width 18 height 18
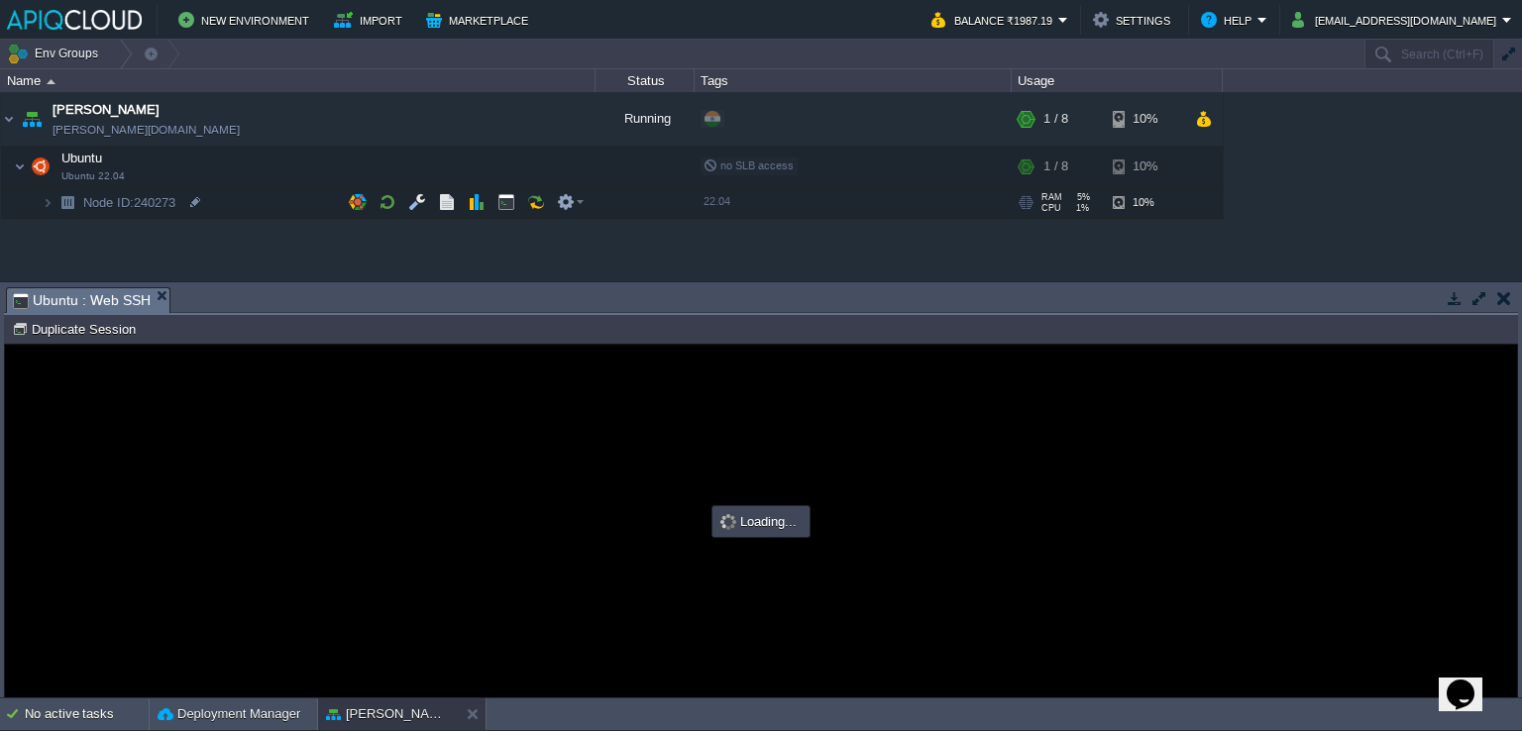
type input "#000000"
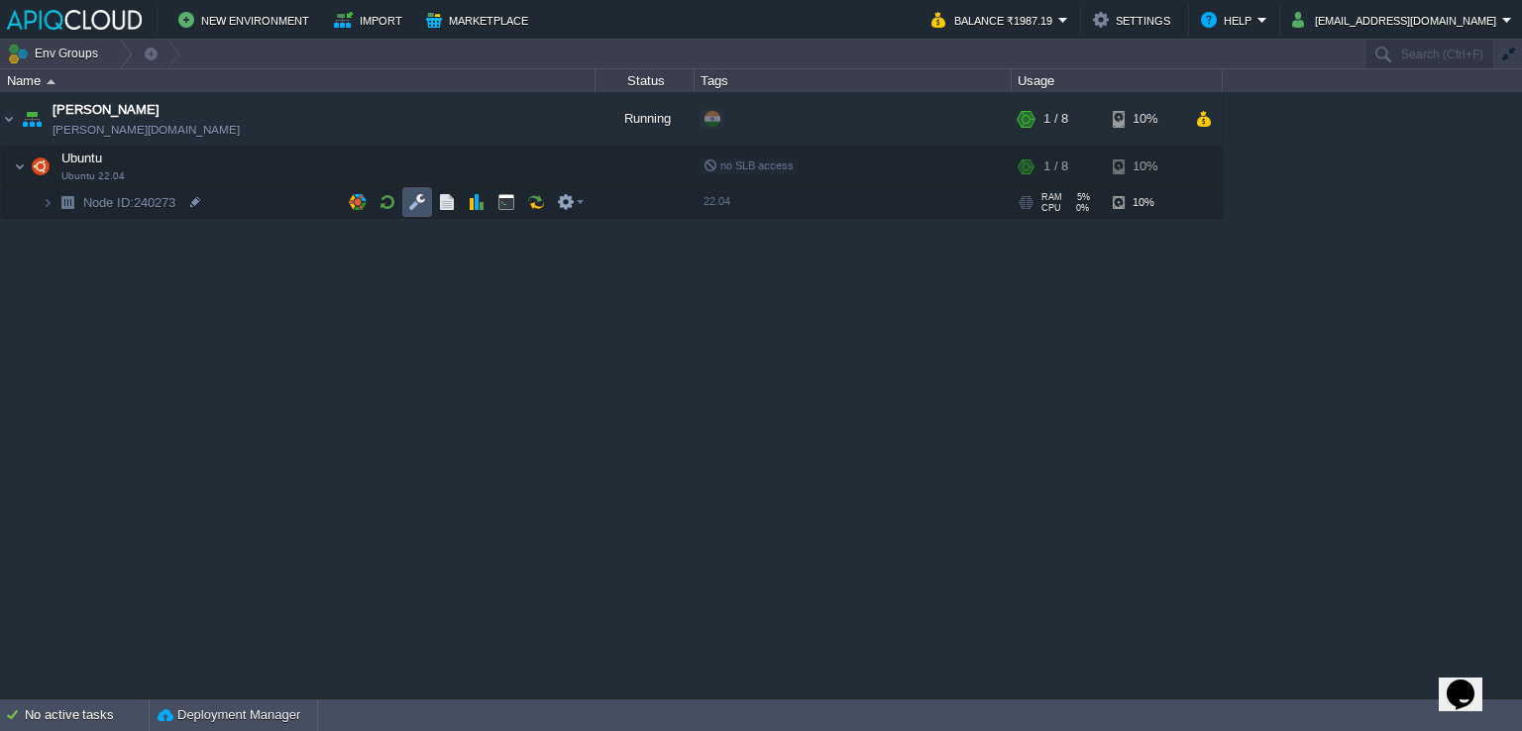
click at [409, 198] on button "button" at bounding box center [417, 202] width 18 height 18
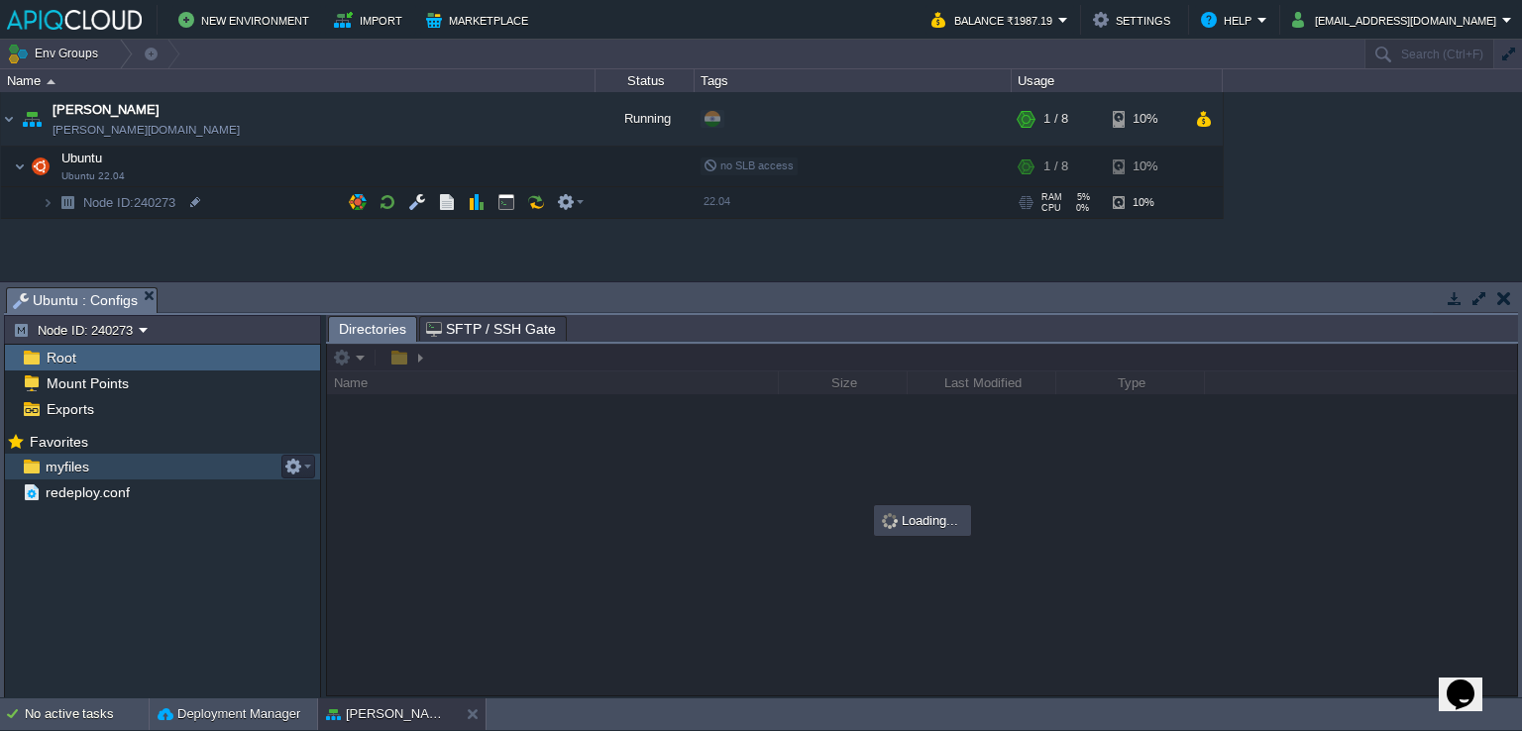
click at [63, 461] on span "myfiles" at bounding box center [67, 467] width 51 height 18
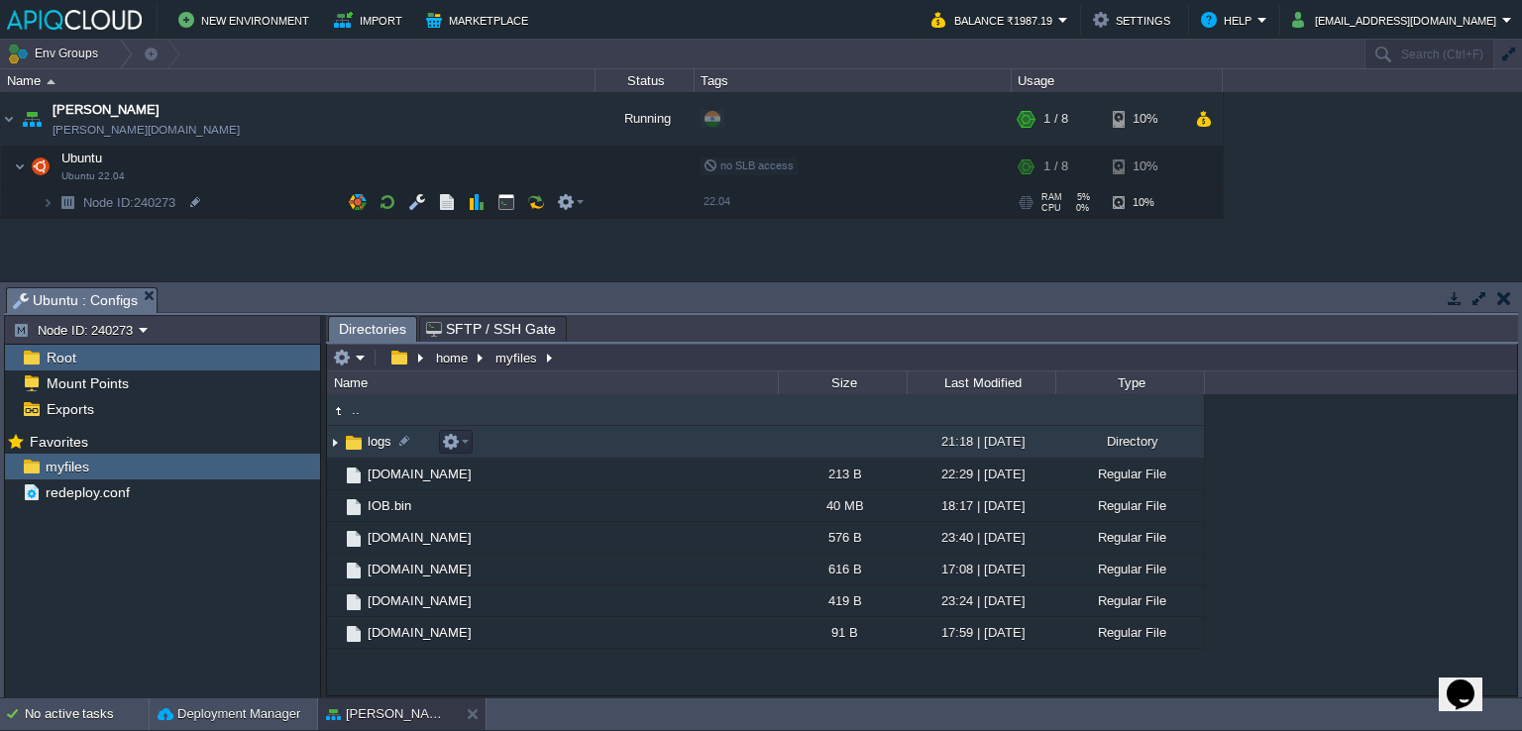
click at [337, 451] on img at bounding box center [335, 442] width 16 height 31
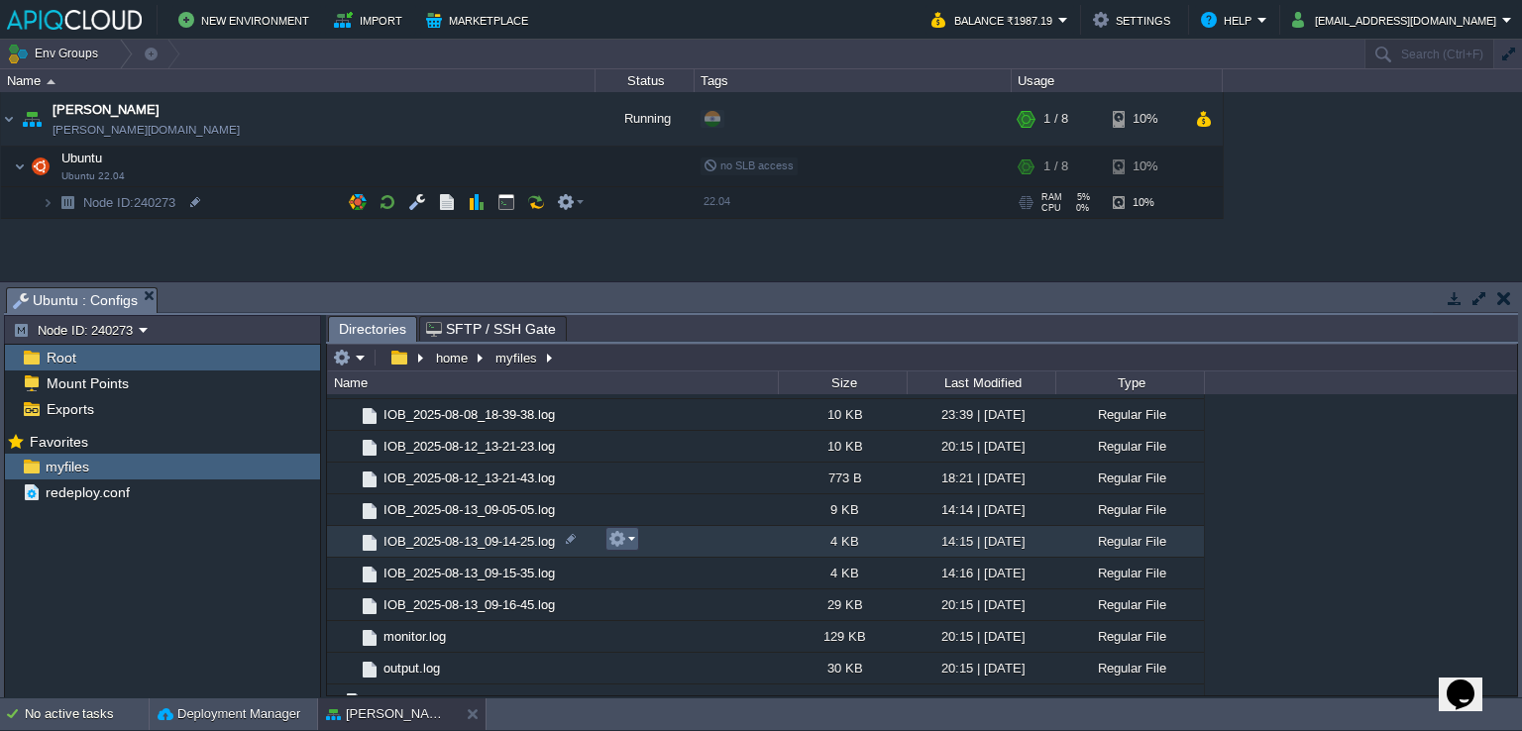
scroll to position [297, 0]
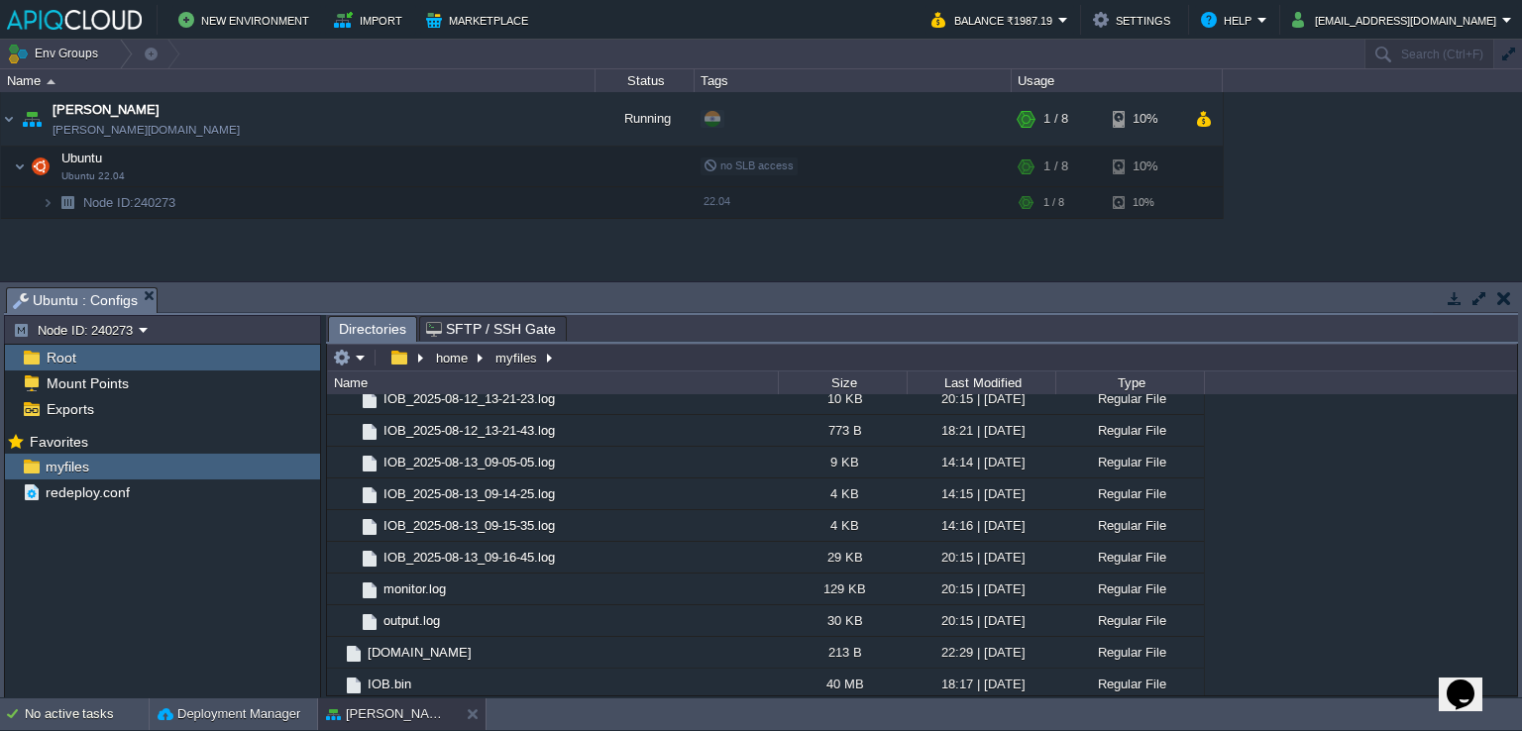
click at [153, 299] on em "Ubuntu : Configs" at bounding box center [85, 300] width 144 height 25
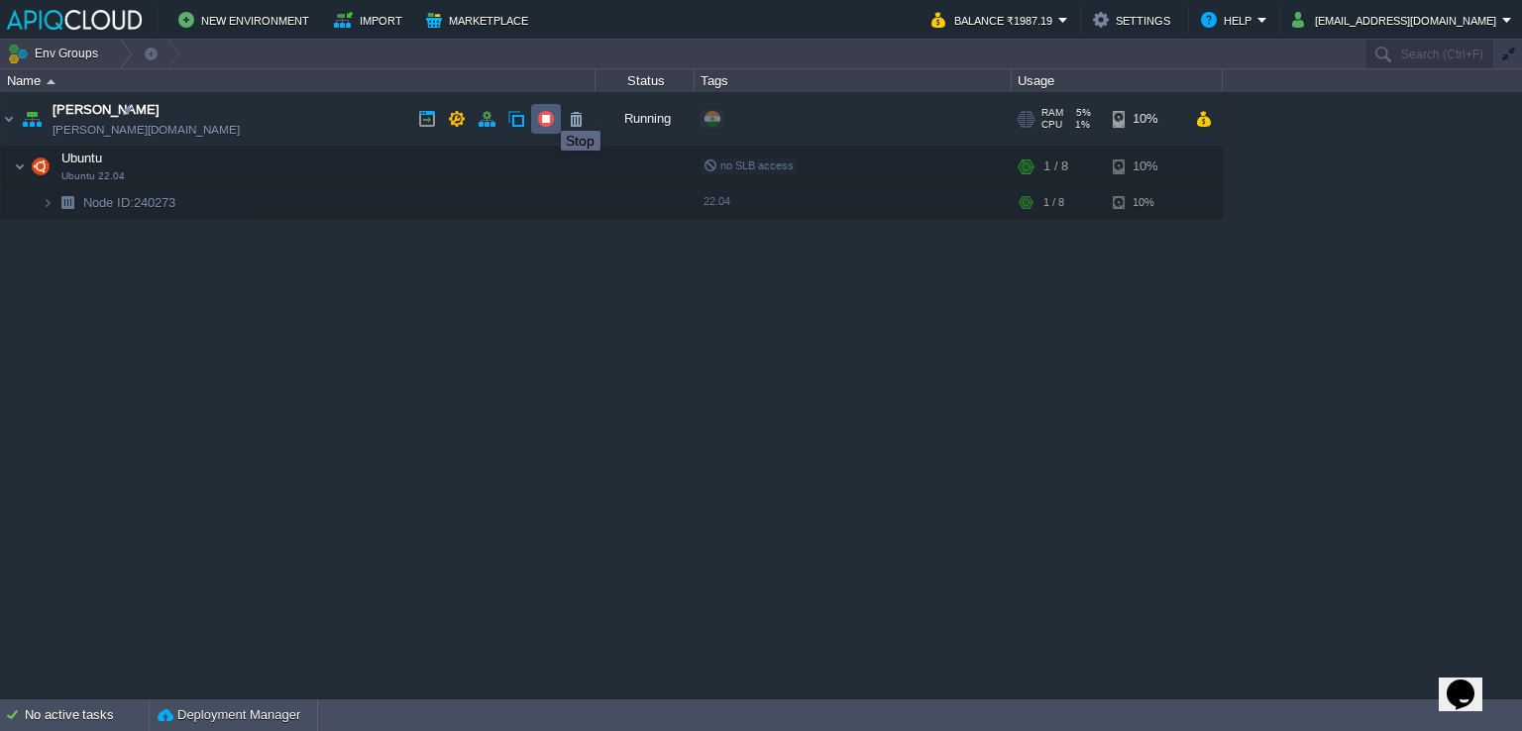
click at [546, 113] on button "button" at bounding box center [546, 119] width 18 height 18
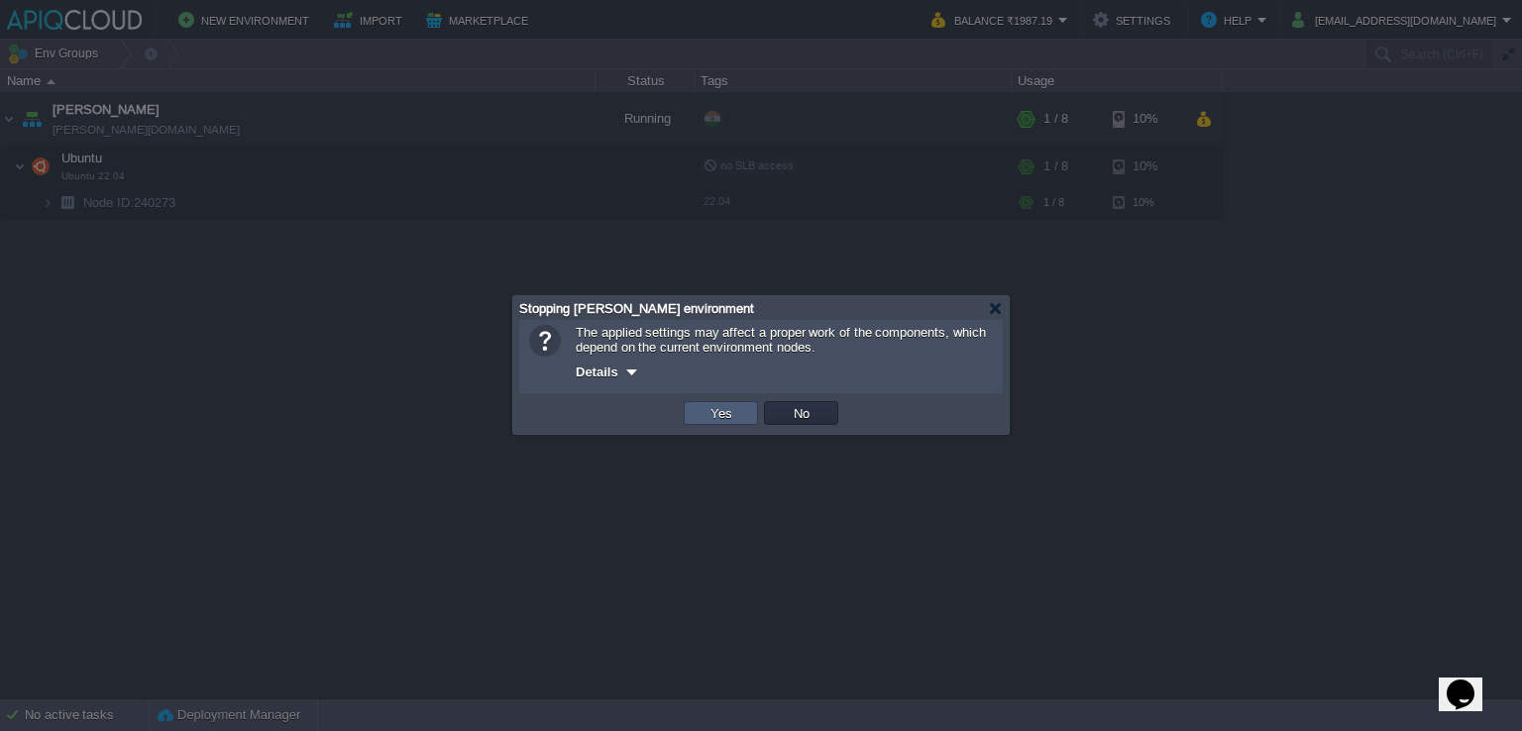
click at [716, 409] on button "Yes" at bounding box center [722, 413] width 34 height 18
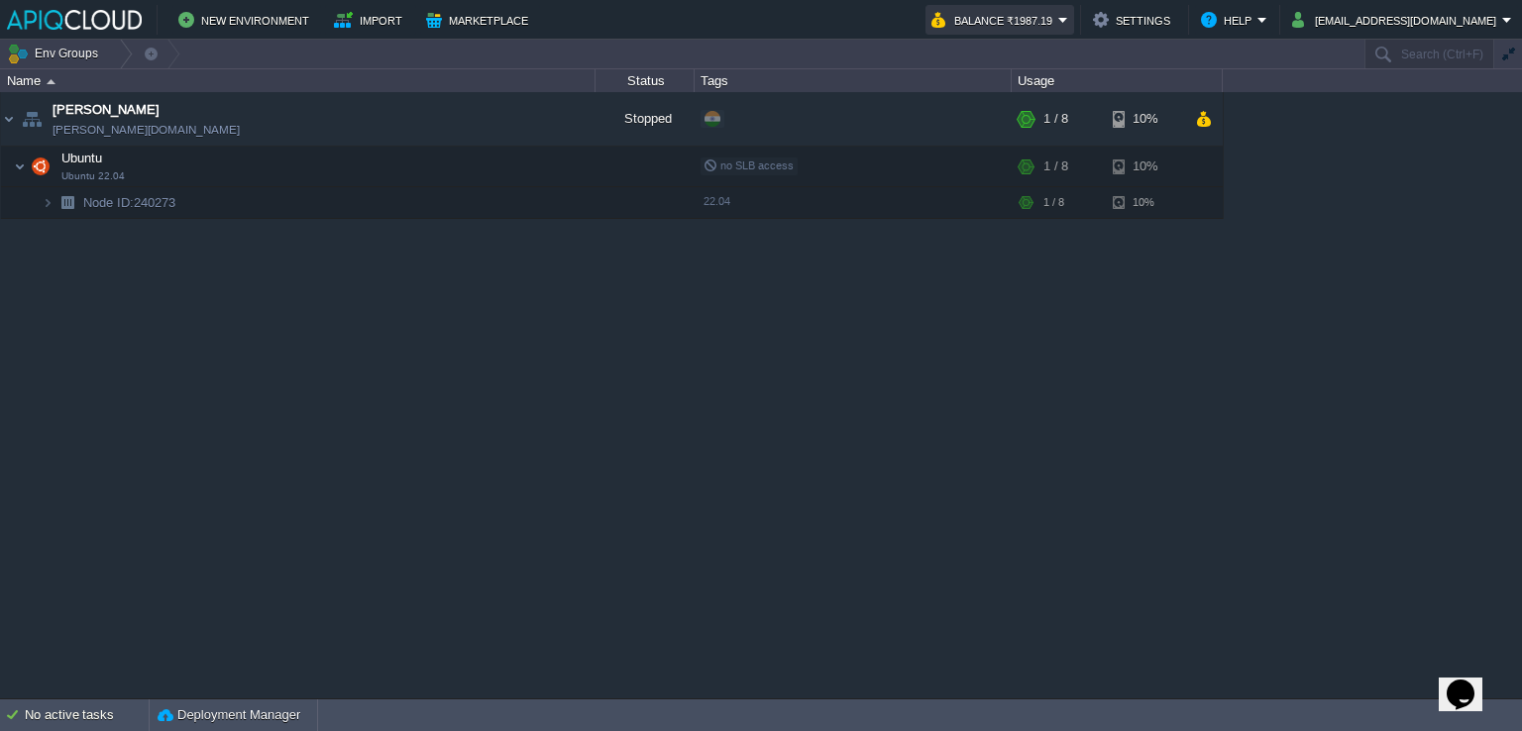
click at [1058, 21] on button "Balance ₹1987.19" at bounding box center [995, 20] width 127 height 24
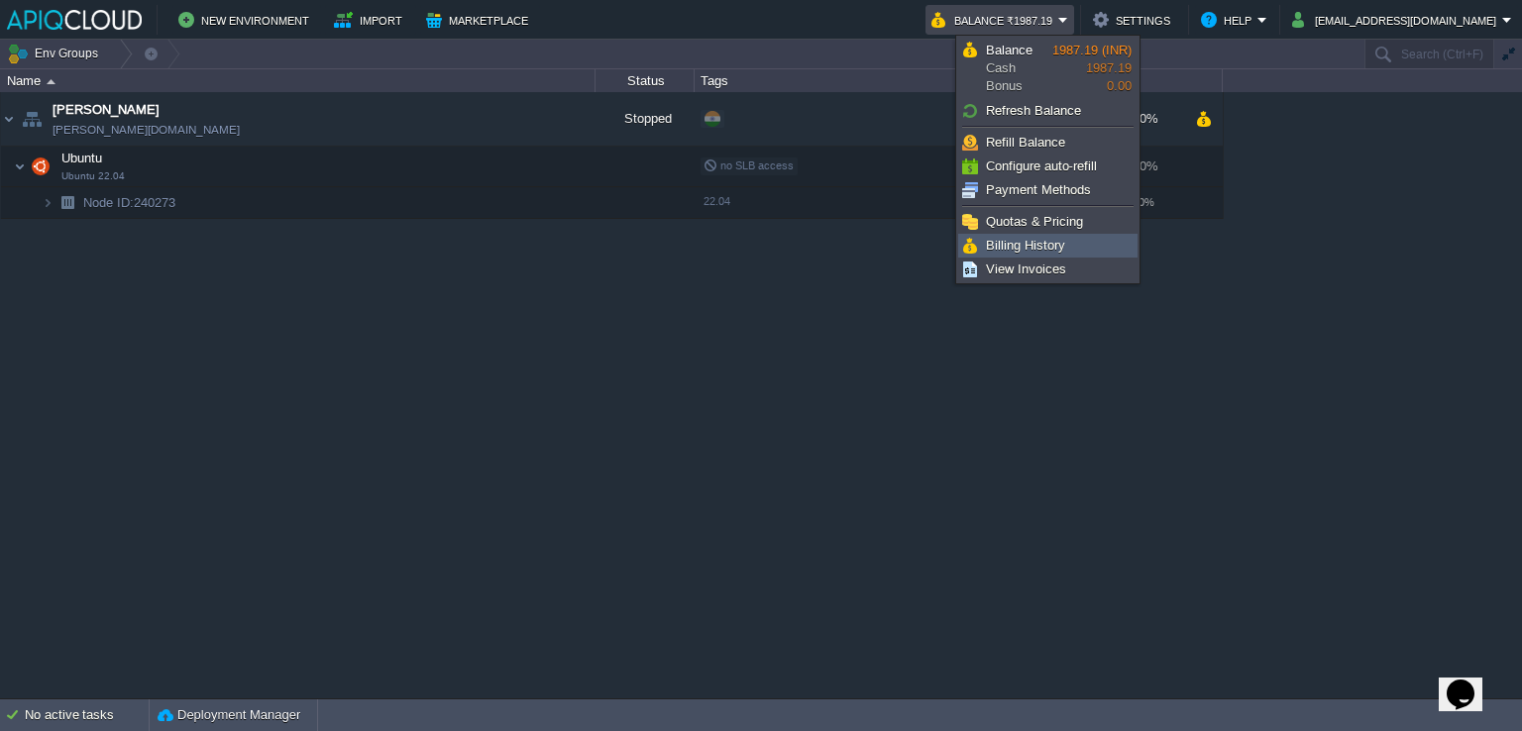
click at [1043, 247] on span "Billing History" at bounding box center [1025, 245] width 79 height 15
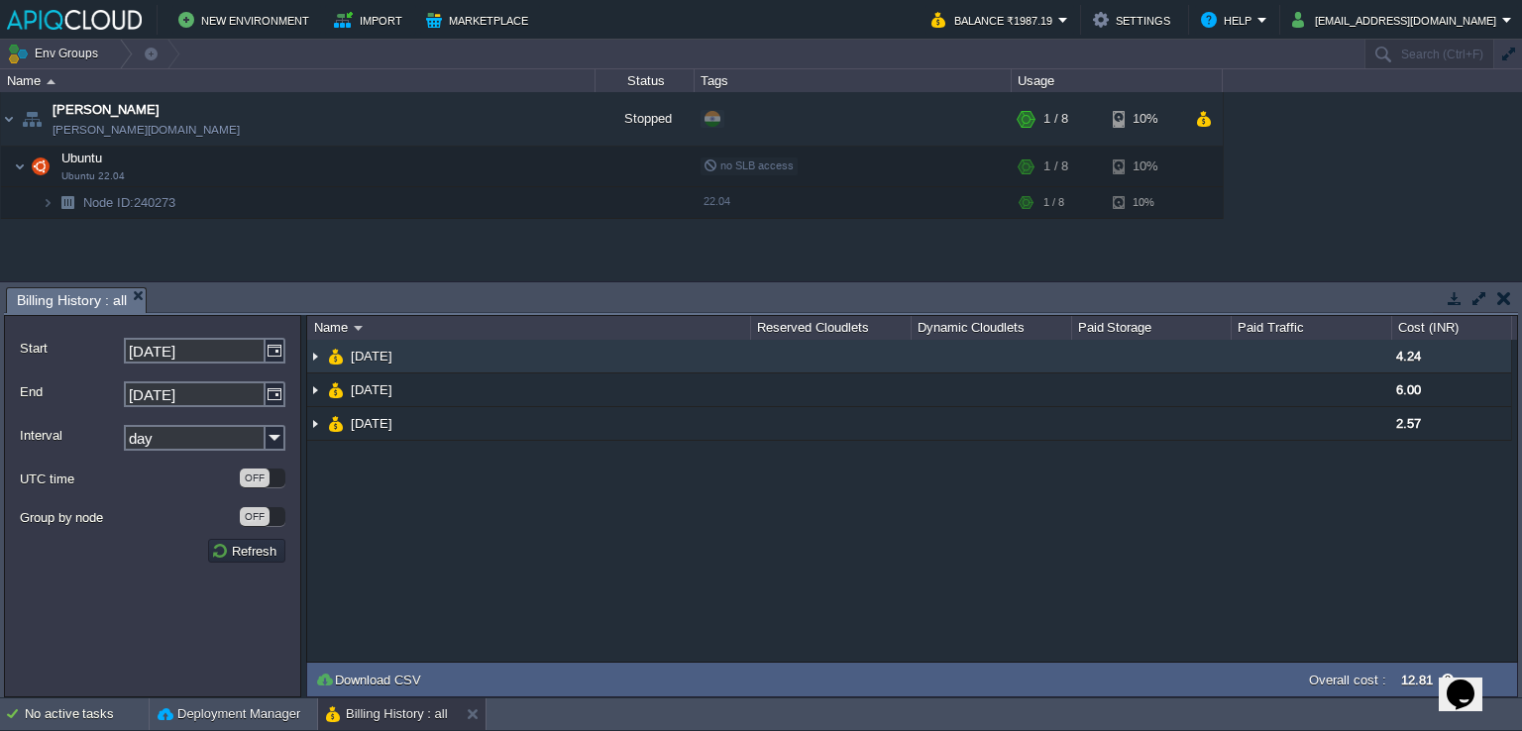
click at [312, 354] on img at bounding box center [315, 356] width 16 height 33
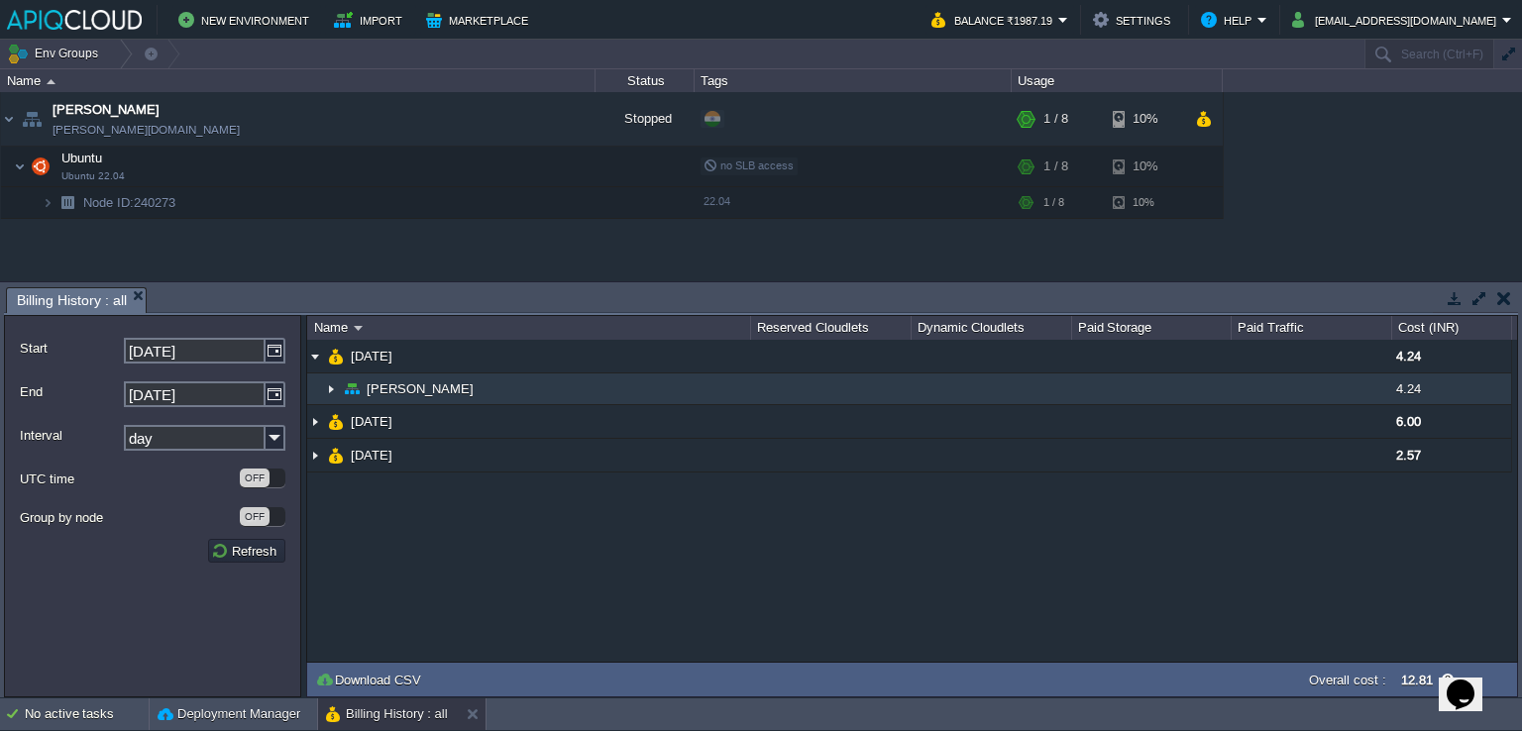
click at [326, 382] on img at bounding box center [331, 389] width 16 height 31
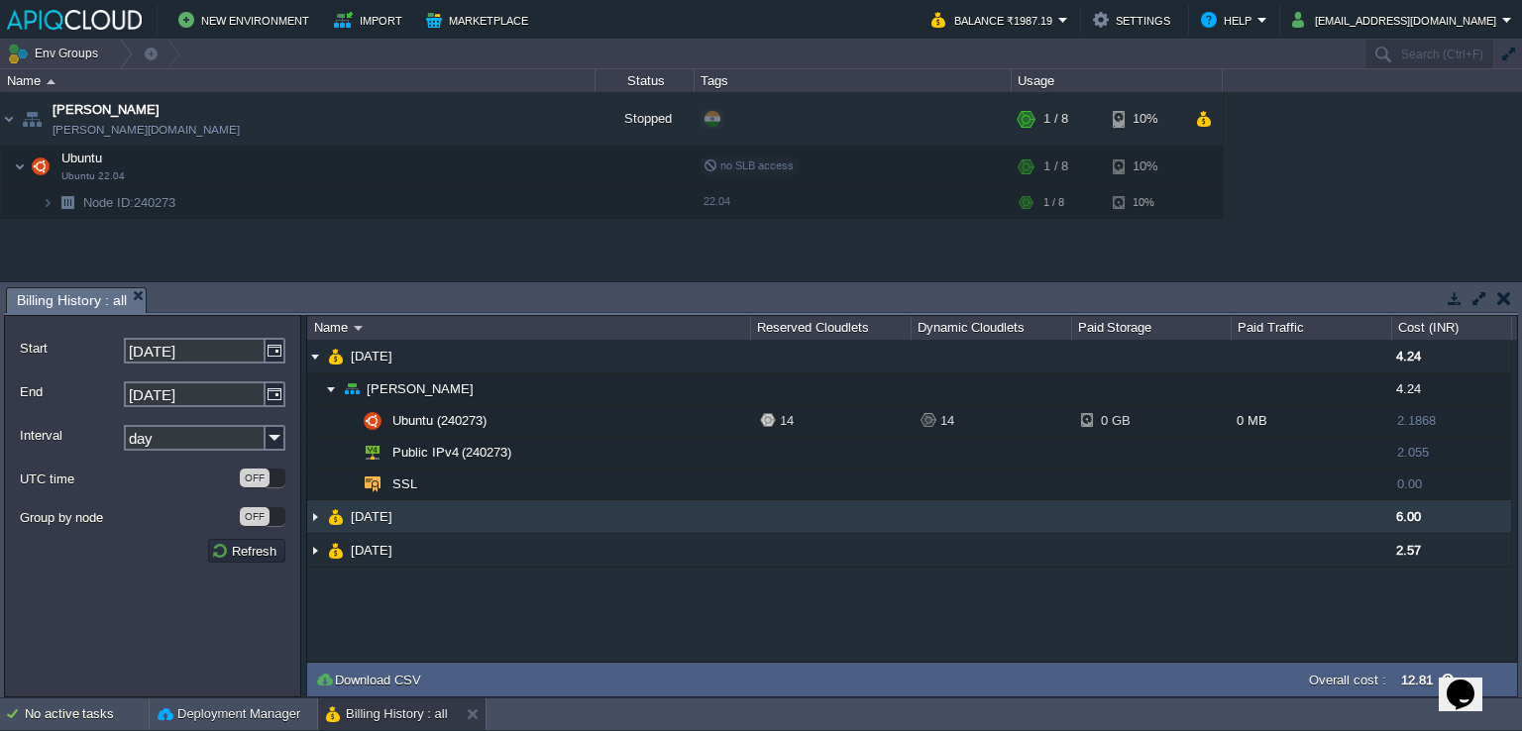
click at [317, 516] on img at bounding box center [315, 516] width 16 height 33
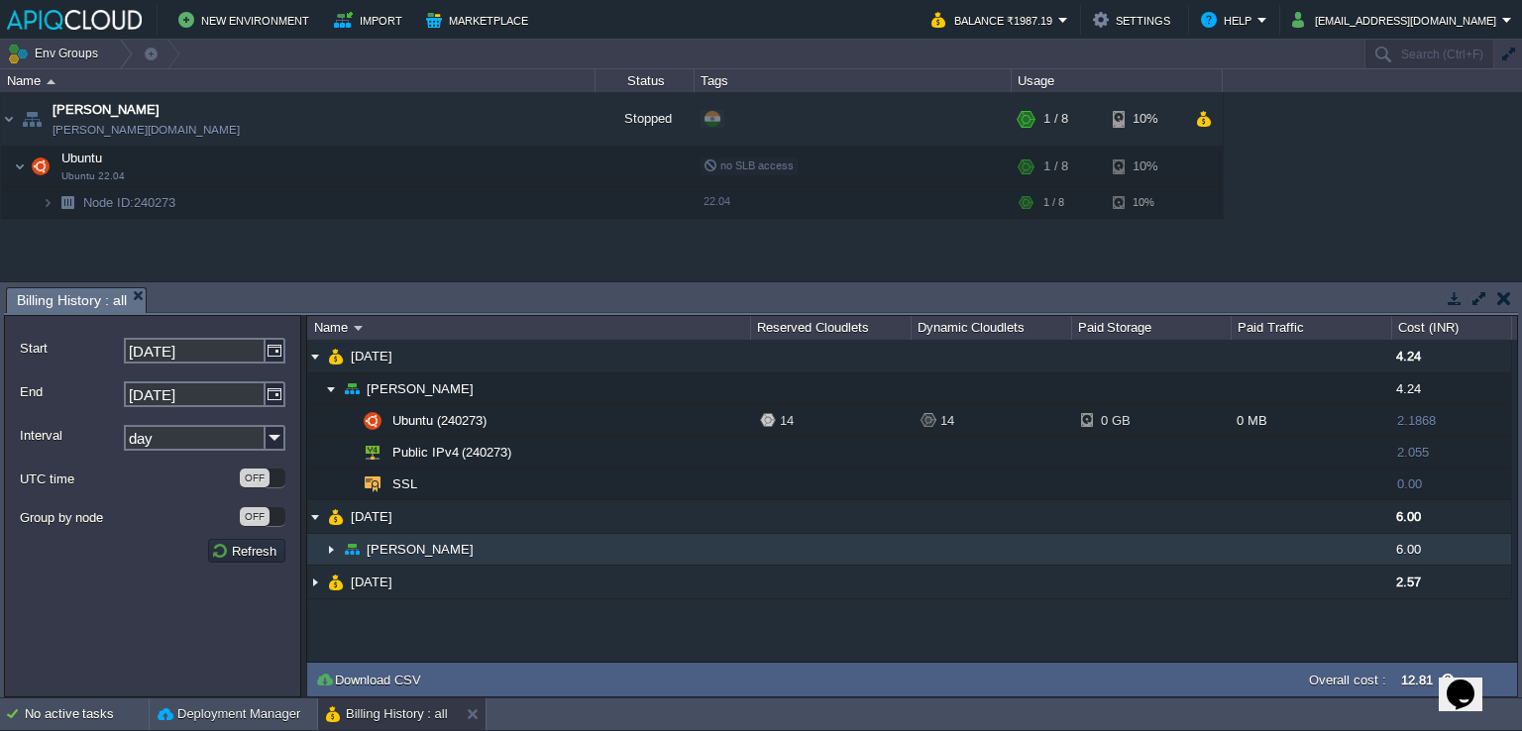
click at [329, 548] on img at bounding box center [331, 549] width 16 height 31
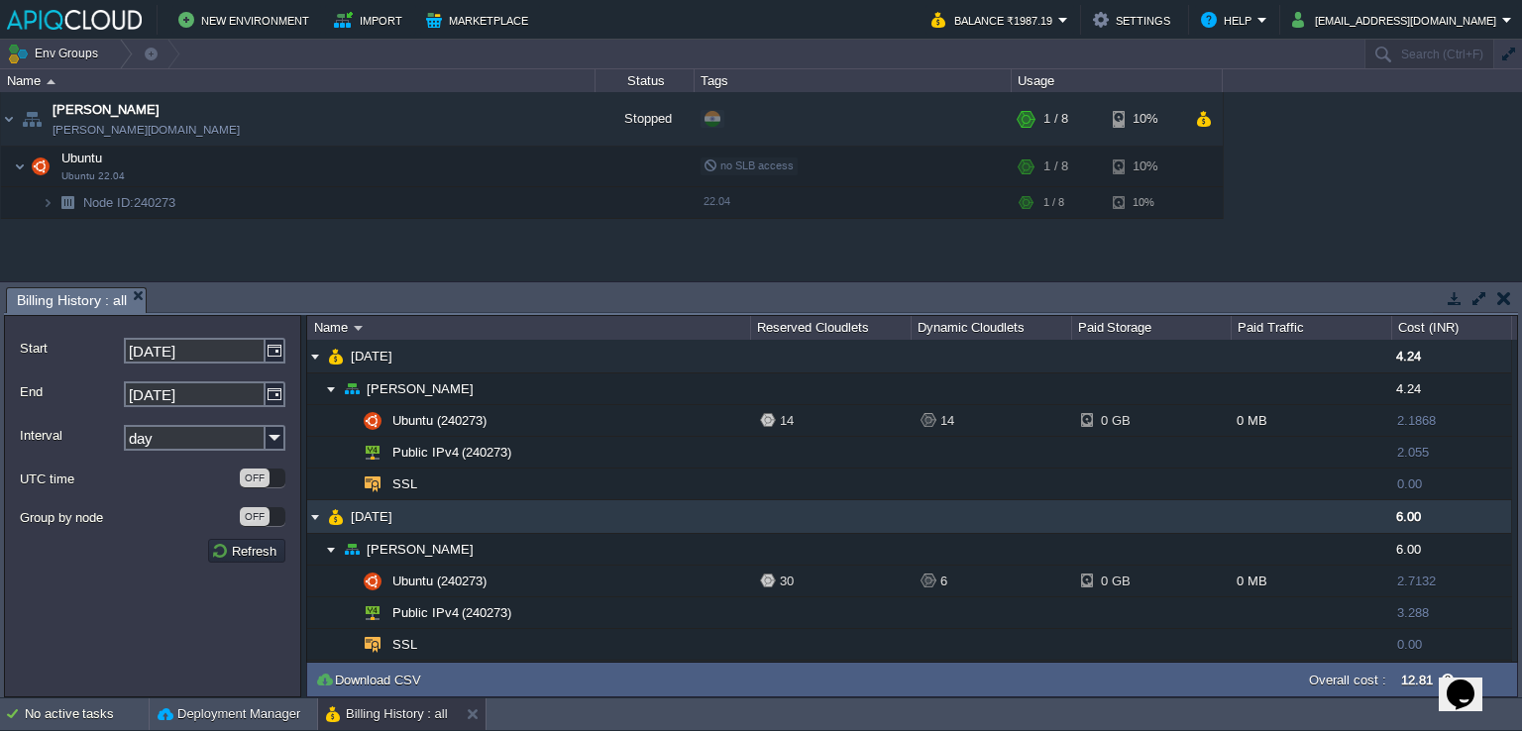
scroll to position [37, 0]
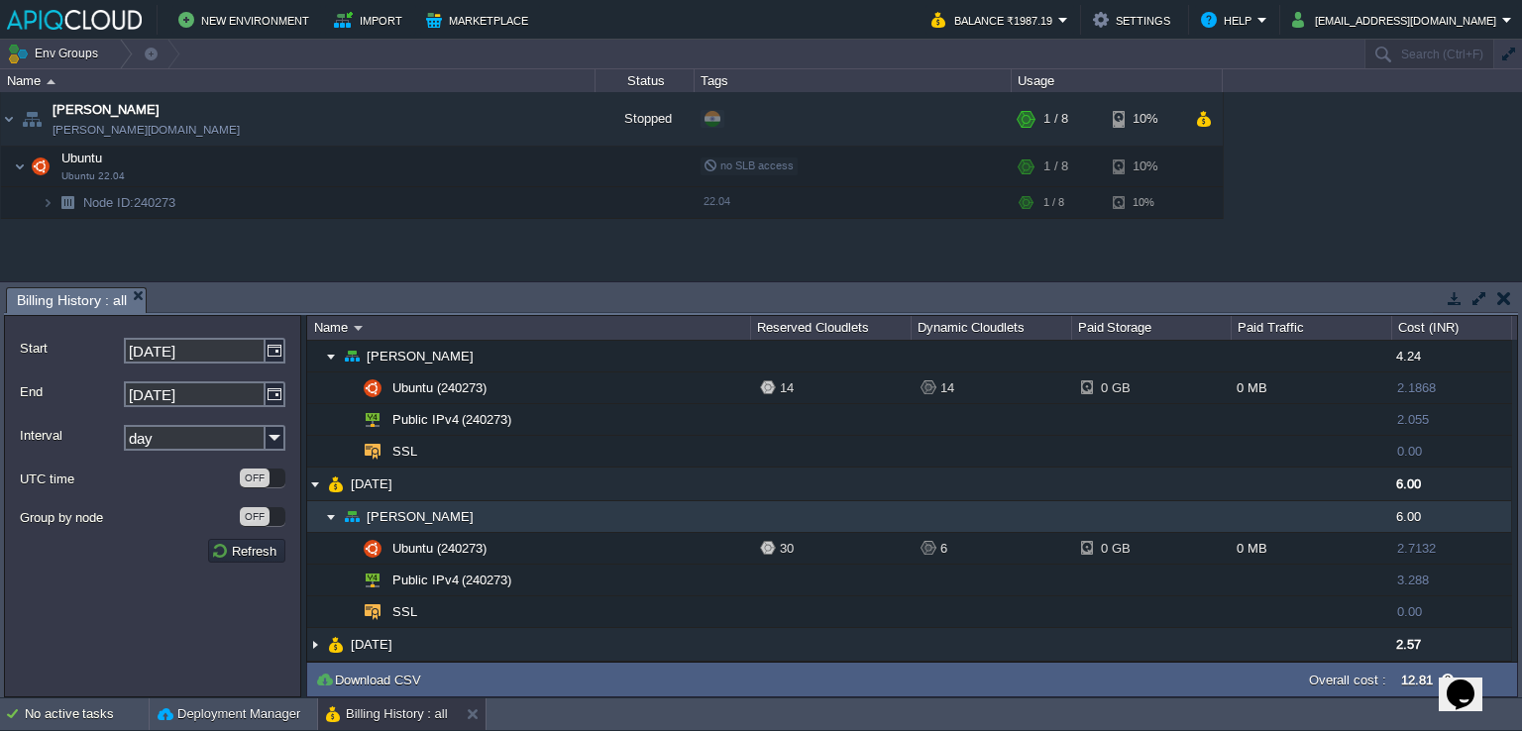
click at [328, 501] on img at bounding box center [331, 516] width 16 height 31
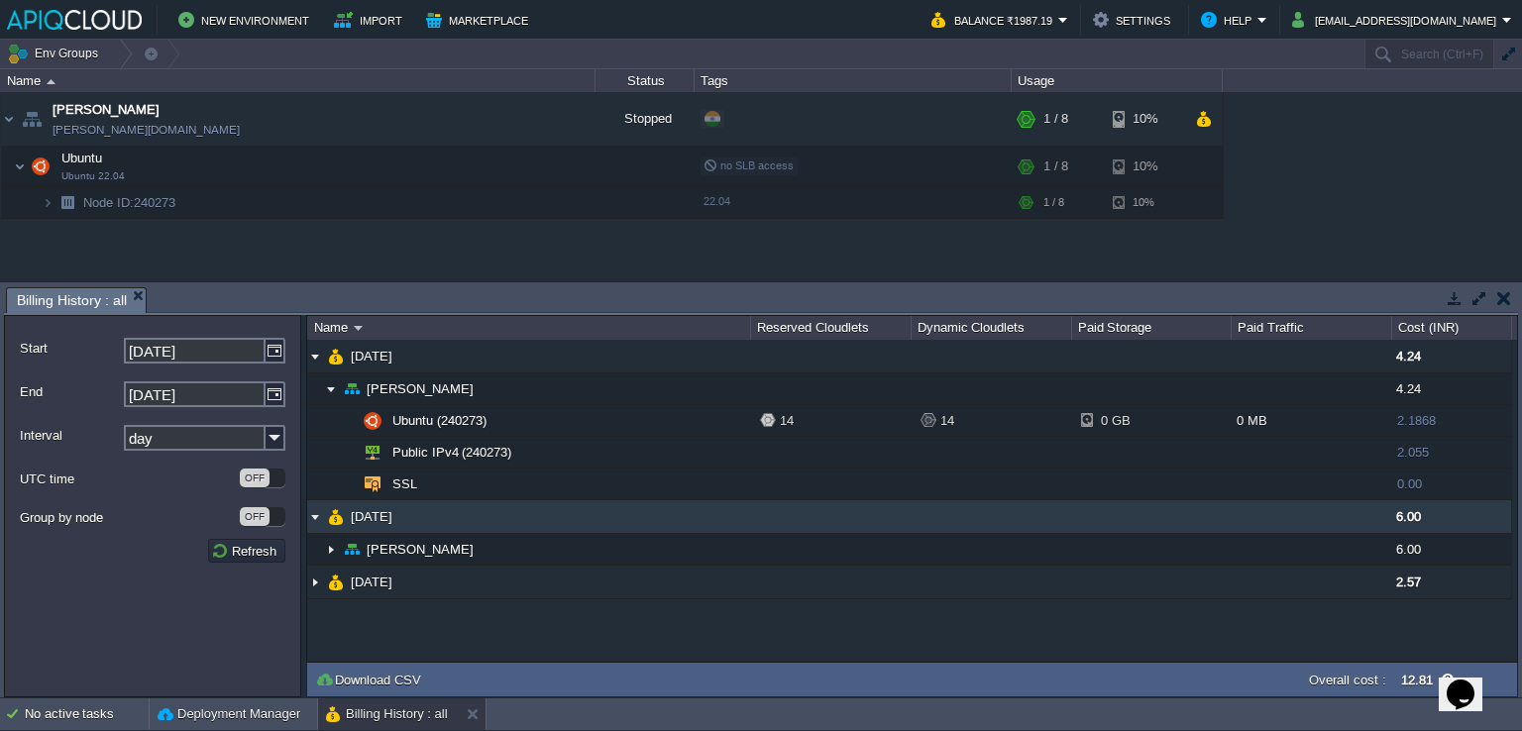
scroll to position [0, 0]
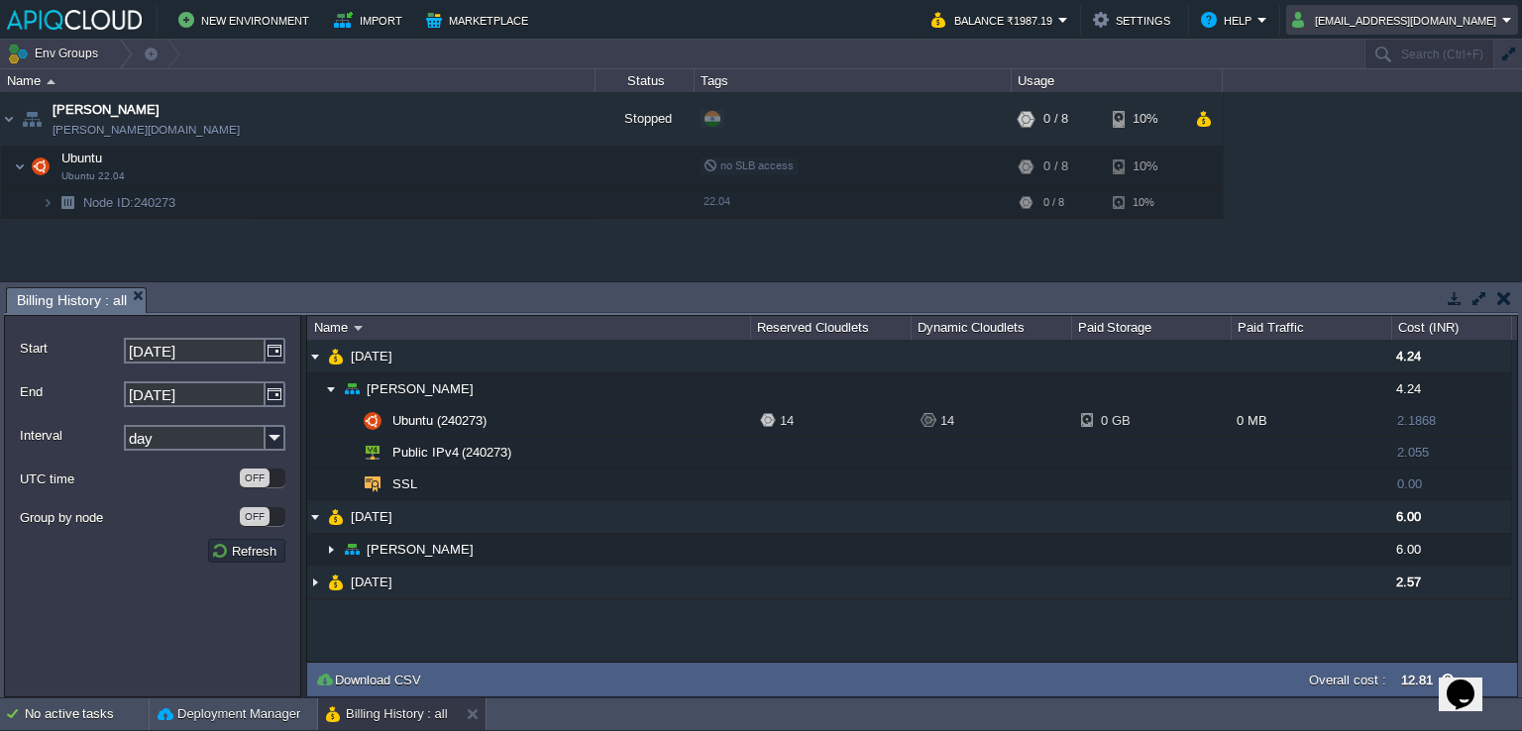
click at [1454, 22] on button "[EMAIL_ADDRESS][DOMAIN_NAME]" at bounding box center [1397, 20] width 210 height 24
